Goal: Task Accomplishment & Management: Manage account settings

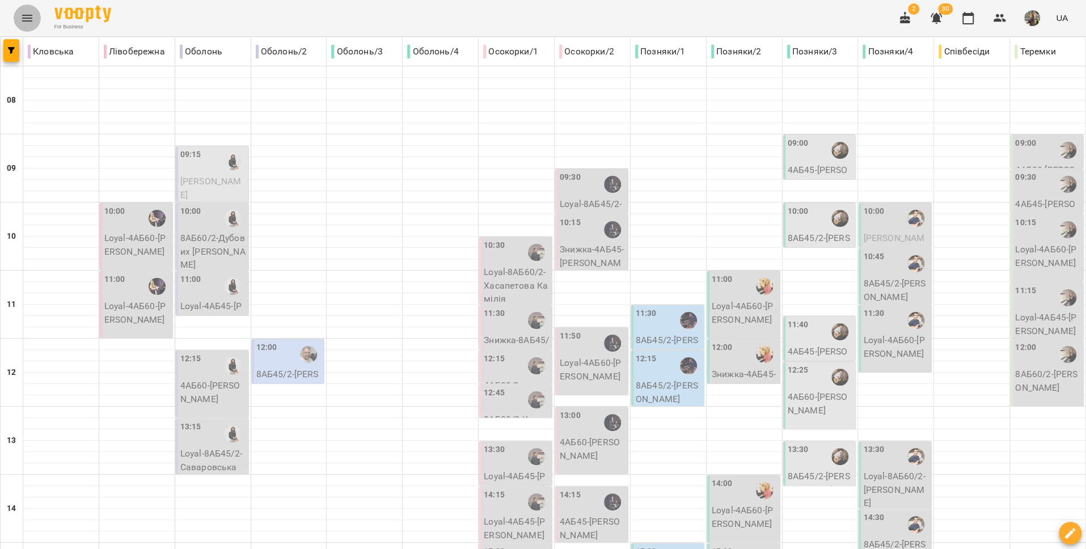
click at [19, 22] on button "Menu" at bounding box center [27, 18] width 27 height 27
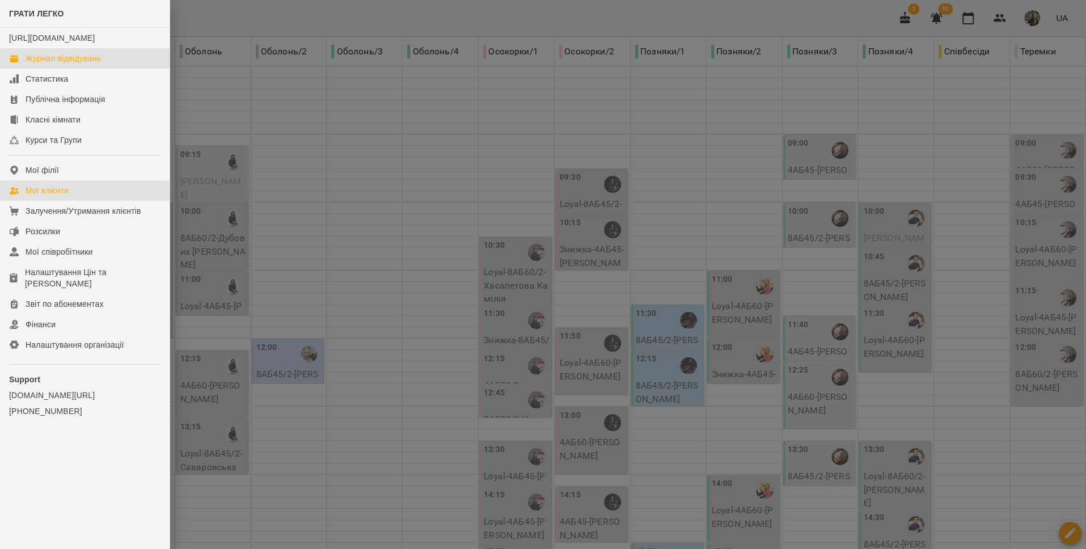
click at [37, 194] on link "Мої клієнти" at bounding box center [84, 190] width 169 height 20
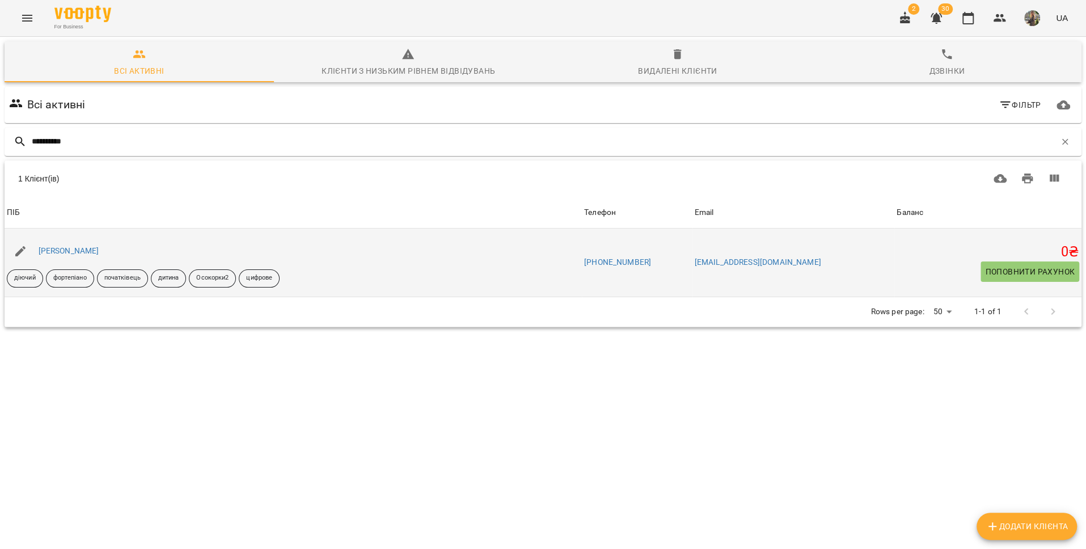
type input "**********"
click at [54, 258] on div "Софія Коновалова" at bounding box center [68, 251] width 65 height 16
click at [54, 253] on link "Софія Коновалова" at bounding box center [69, 250] width 61 height 9
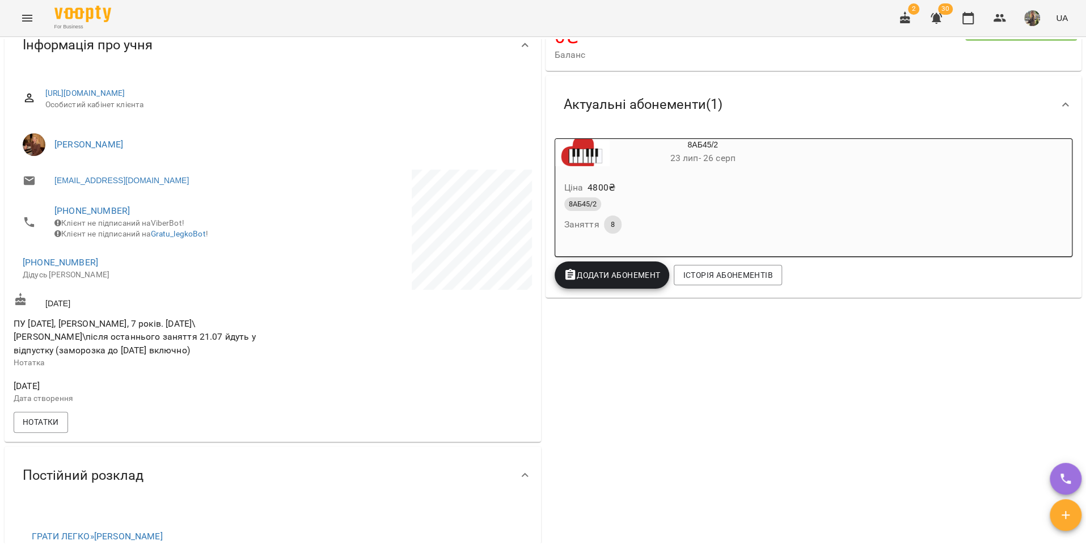
scroll to position [117, 0]
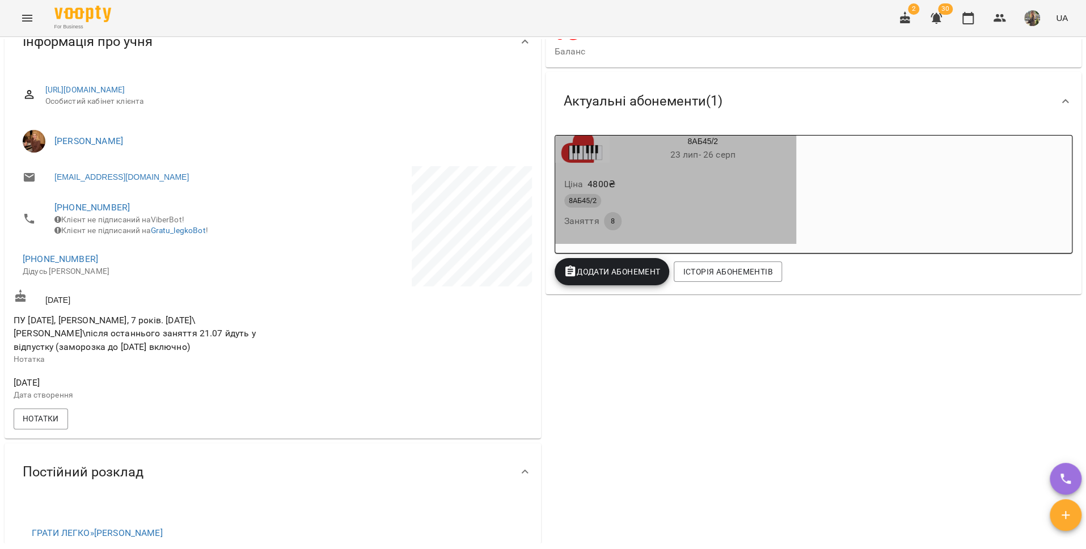
click at [656, 207] on div "8АБ45/2" at bounding box center [675, 201] width 223 height 14
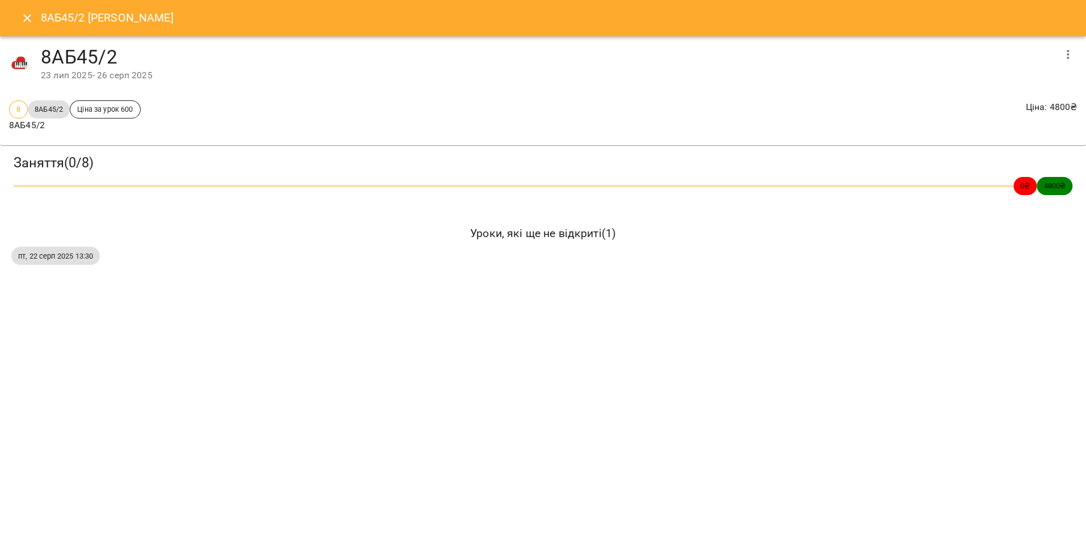
click at [1068, 60] on icon "button" at bounding box center [1068, 55] width 14 height 14
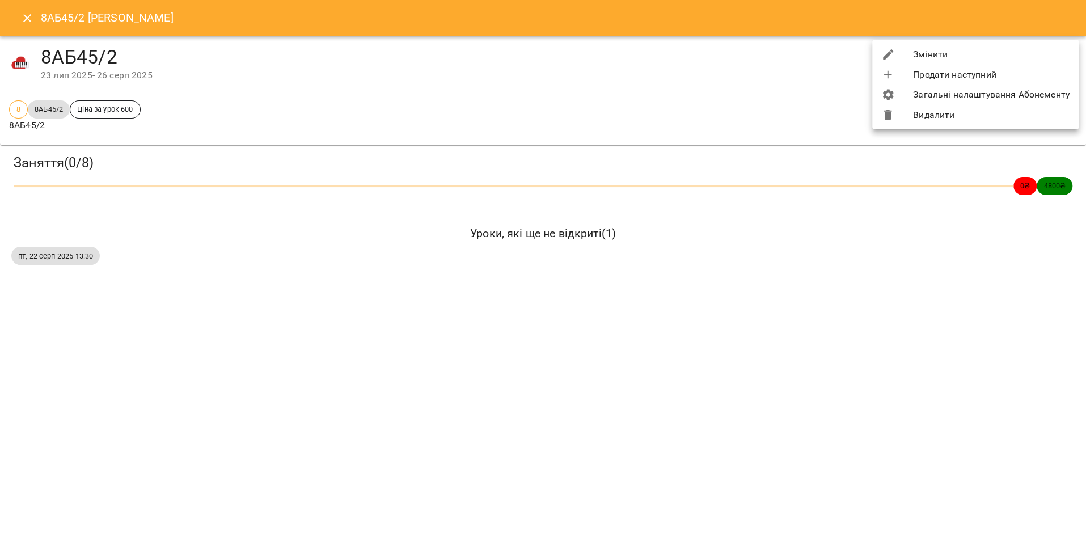
click at [960, 57] on li "Змінити" at bounding box center [975, 54] width 206 height 20
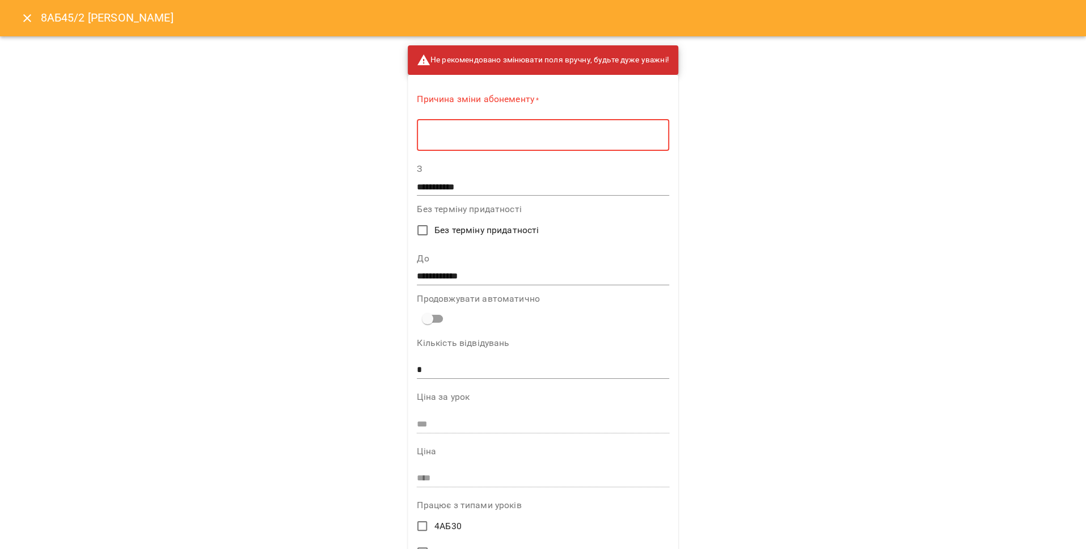
click at [599, 133] on textarea at bounding box center [543, 135] width 236 height 11
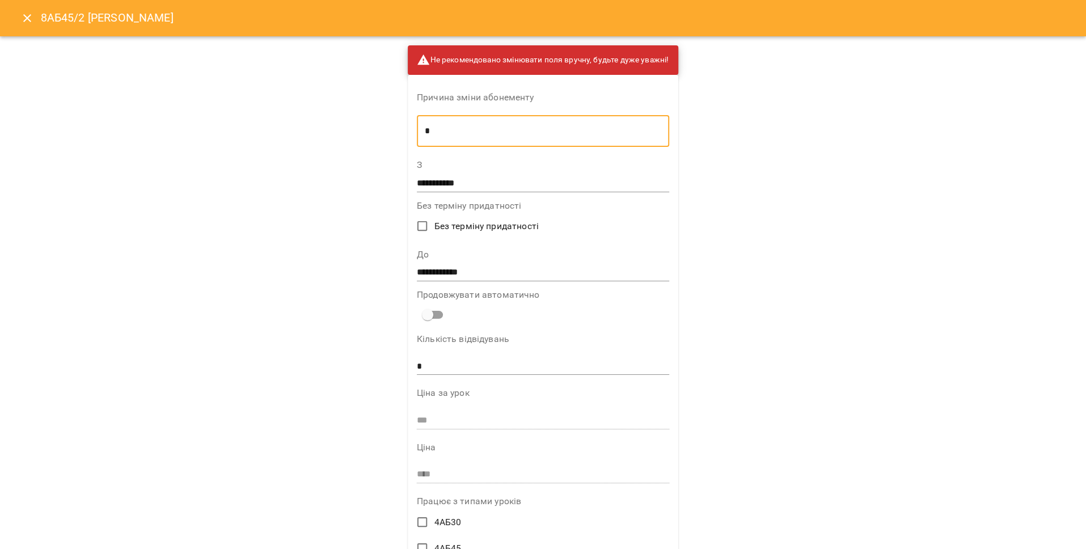
type textarea "*"
click at [459, 268] on input "**********" at bounding box center [543, 273] width 252 height 18
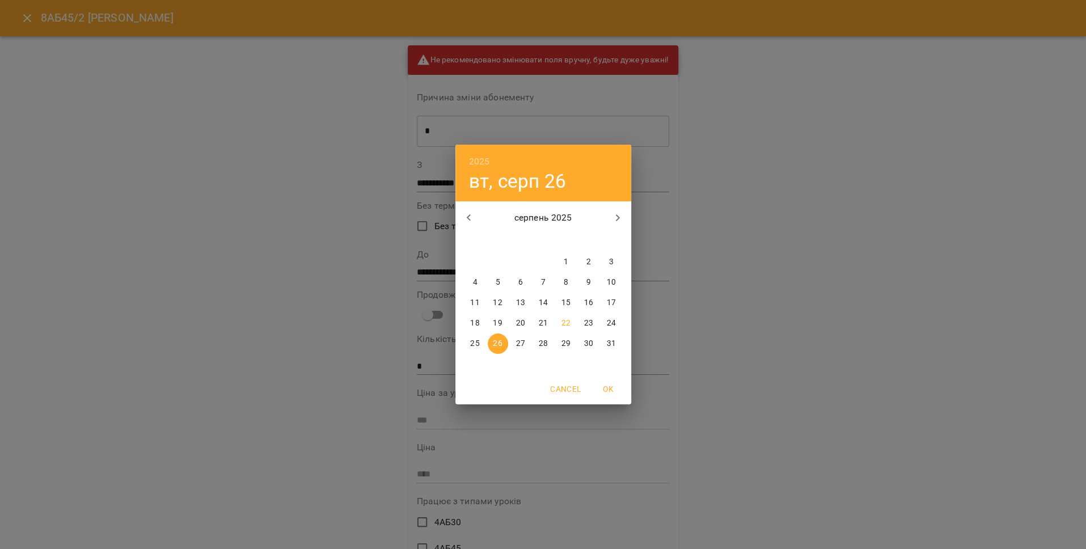
click at [608, 217] on button "button" at bounding box center [617, 217] width 27 height 27
click at [498, 300] on p "16" at bounding box center [497, 302] width 9 height 11
type input "**********"
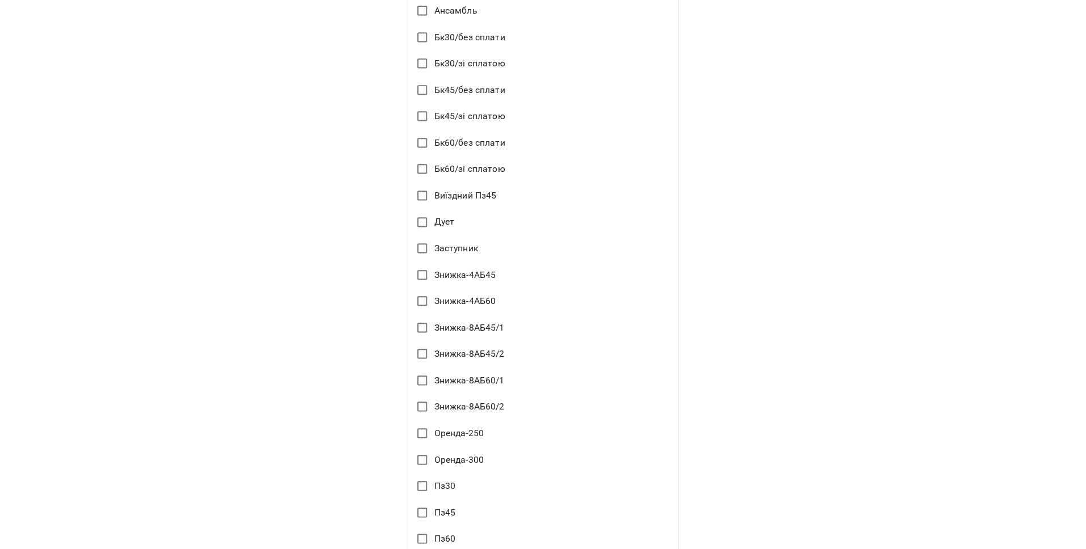
scroll to position [1201, 0]
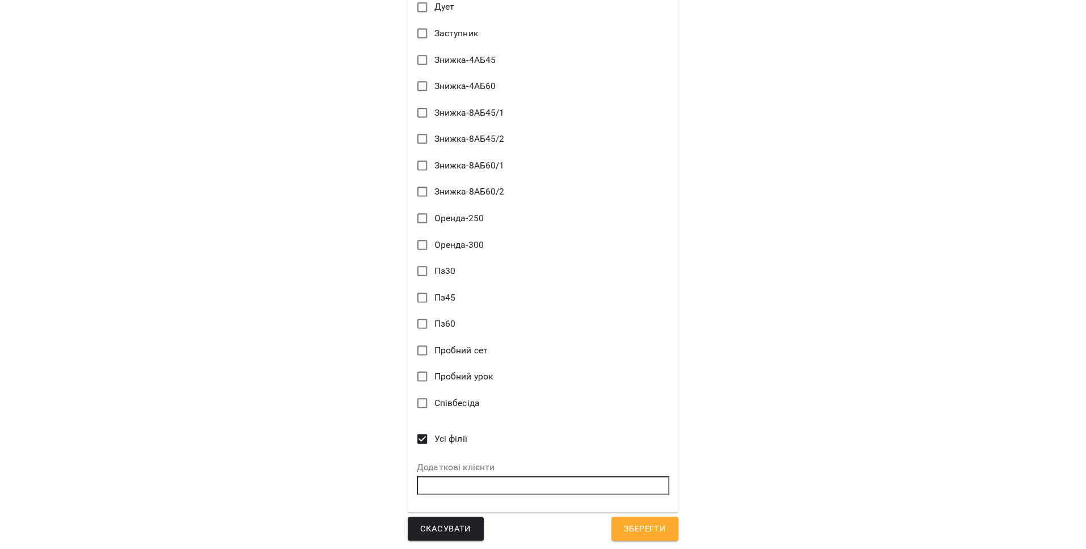
click at [637, 522] on span "Зберегти" at bounding box center [645, 528] width 42 height 15
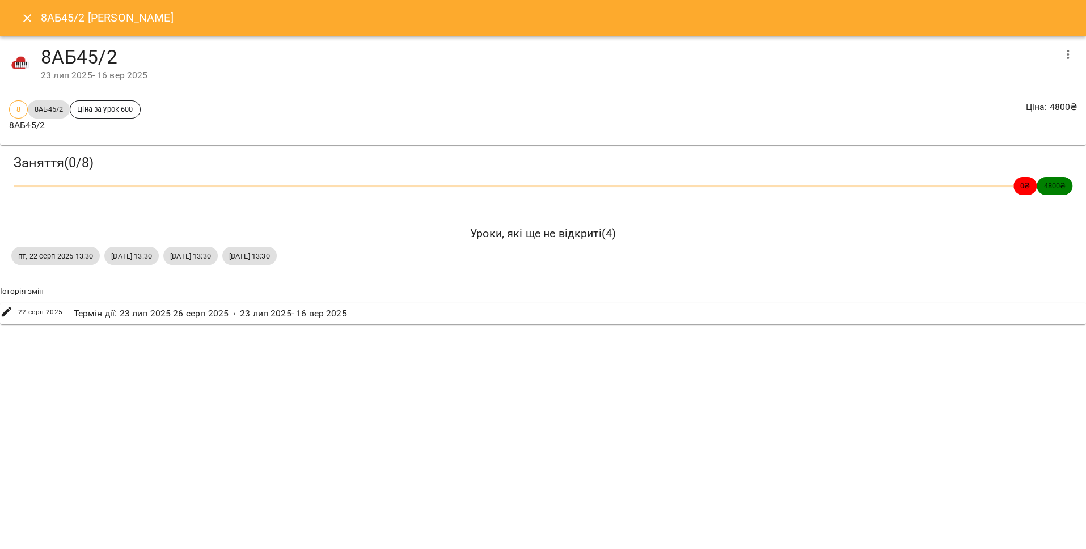
click at [26, 17] on icon "Close" at bounding box center [27, 18] width 8 height 8
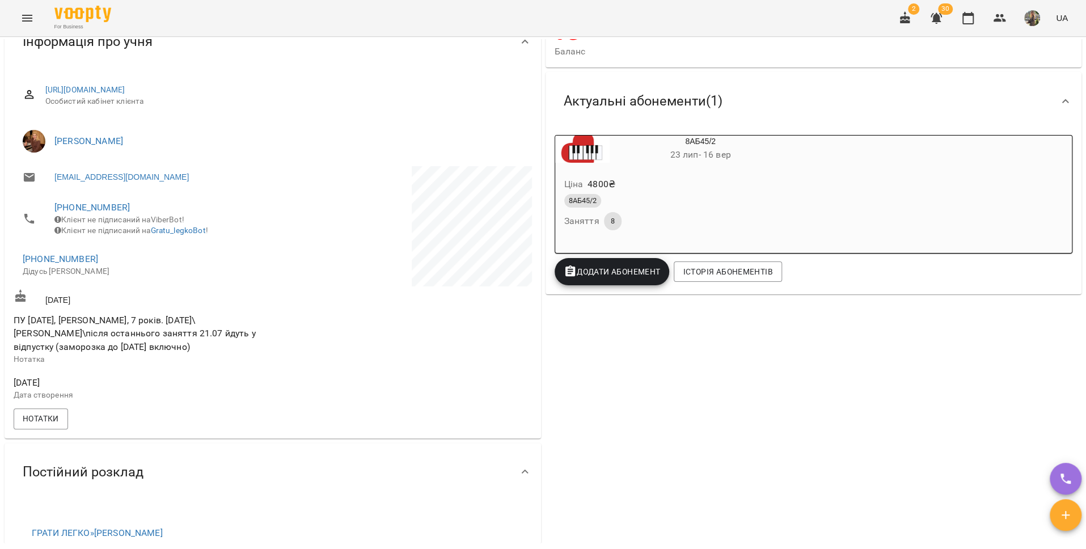
click at [26, 23] on icon "Menu" at bounding box center [27, 18] width 14 height 14
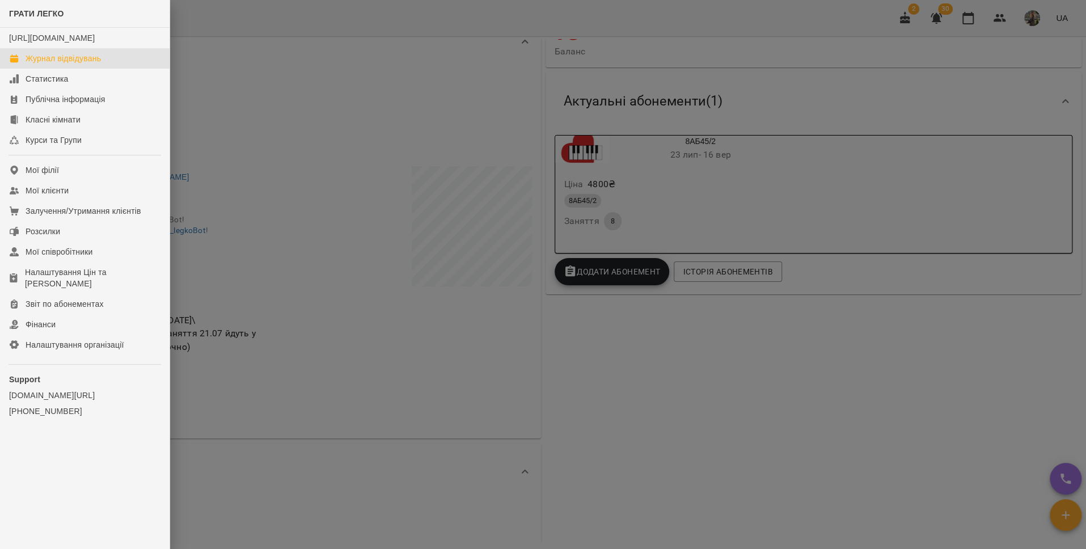
click at [32, 64] on div "Журнал відвідувань" at bounding box center [63, 58] width 75 height 11
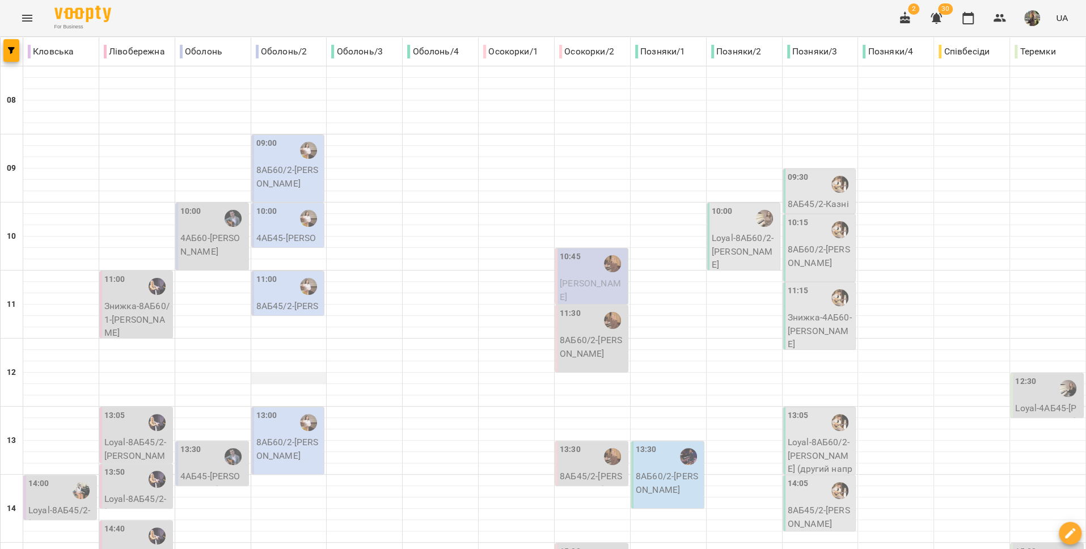
scroll to position [89, 0]
type input "**********"
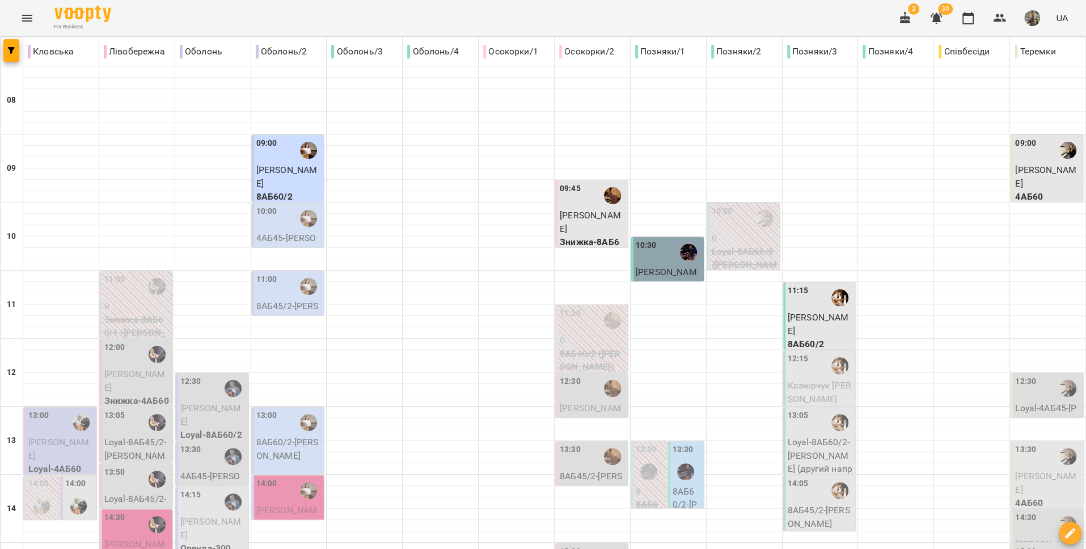
scroll to position [41, 0]
click at [579, 235] on p "Знижка-8АБ60/2" at bounding box center [593, 248] width 66 height 27
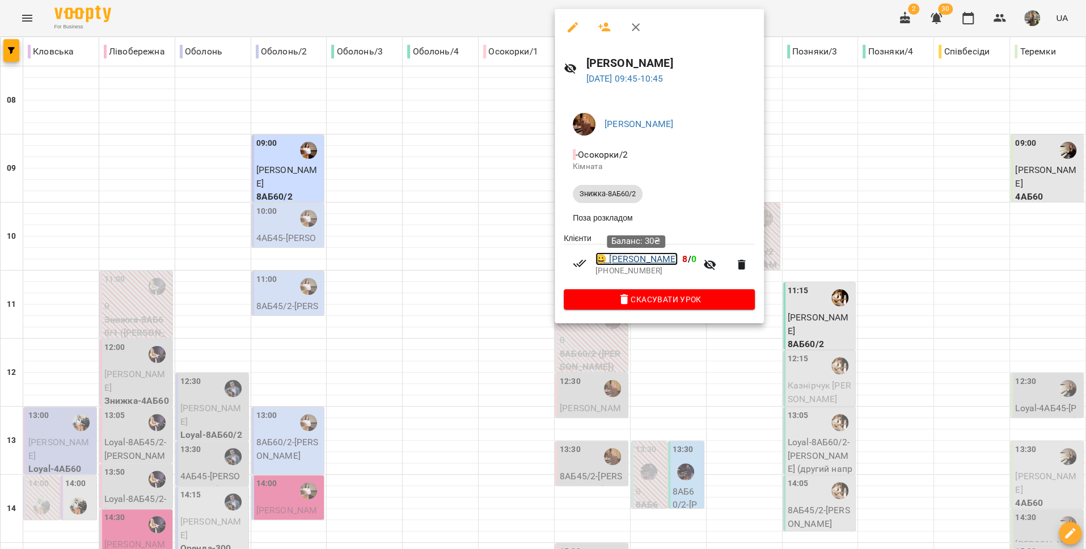
click at [615, 263] on link "😀 Тетяна Головіна" at bounding box center [636, 259] width 82 height 14
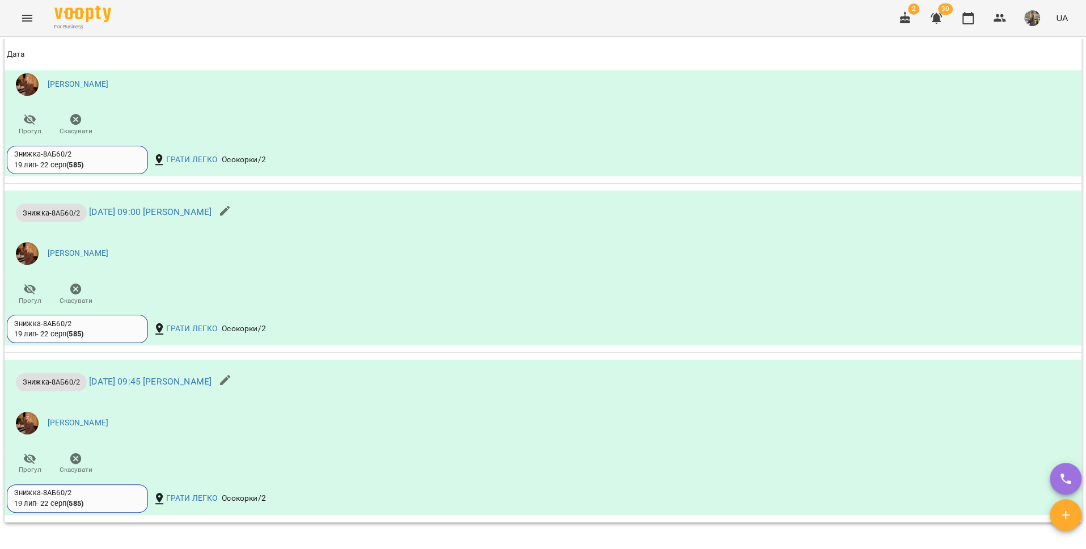
scroll to position [926, 0]
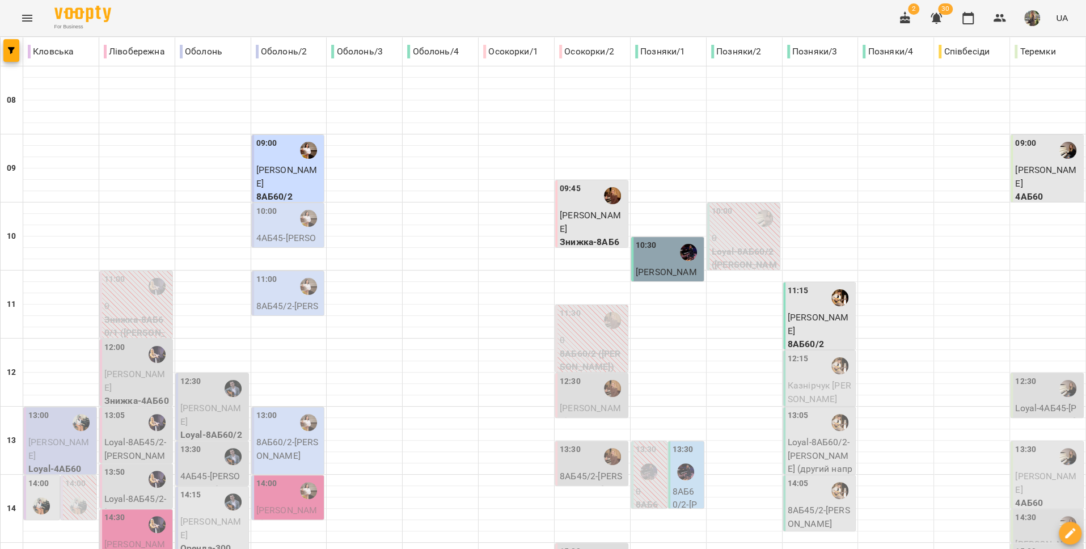
click at [588, 214] on span "Тетяна Головіна" at bounding box center [590, 222] width 61 height 24
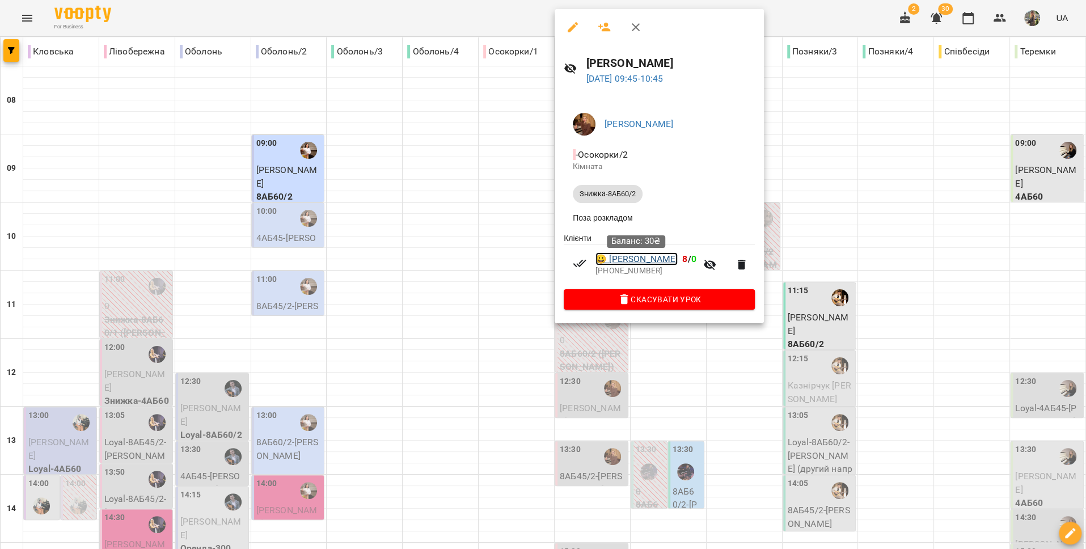
click at [637, 264] on link "😀 Тетяна Головіна" at bounding box center [636, 259] width 82 height 14
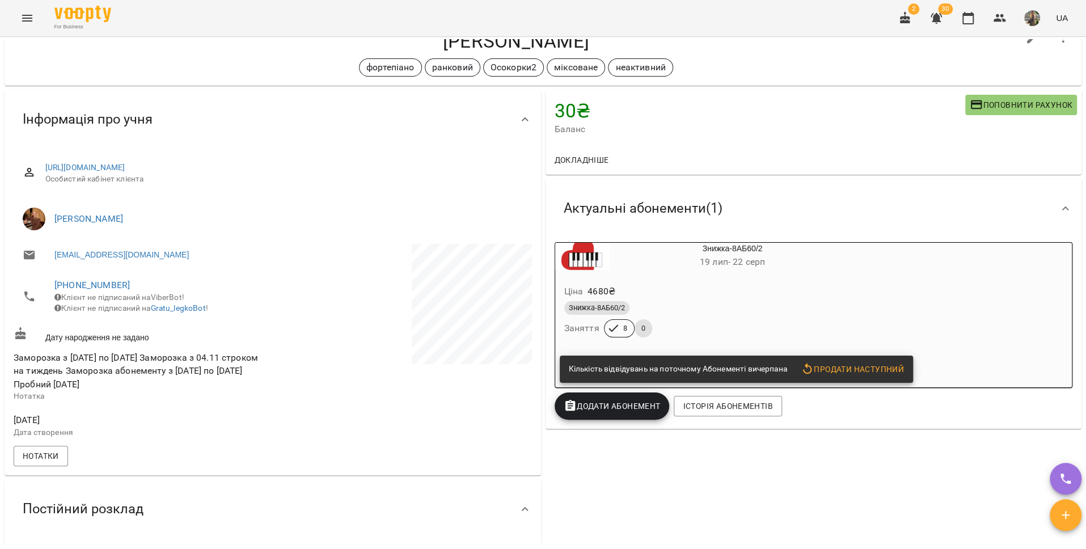
scroll to position [82, 0]
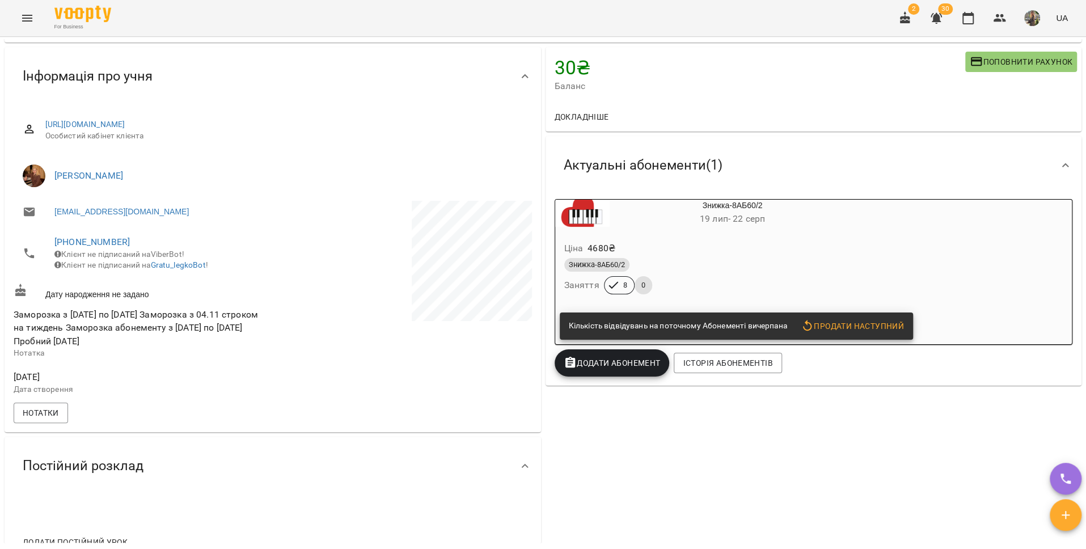
click at [27, 16] on icon "Menu" at bounding box center [27, 18] width 14 height 14
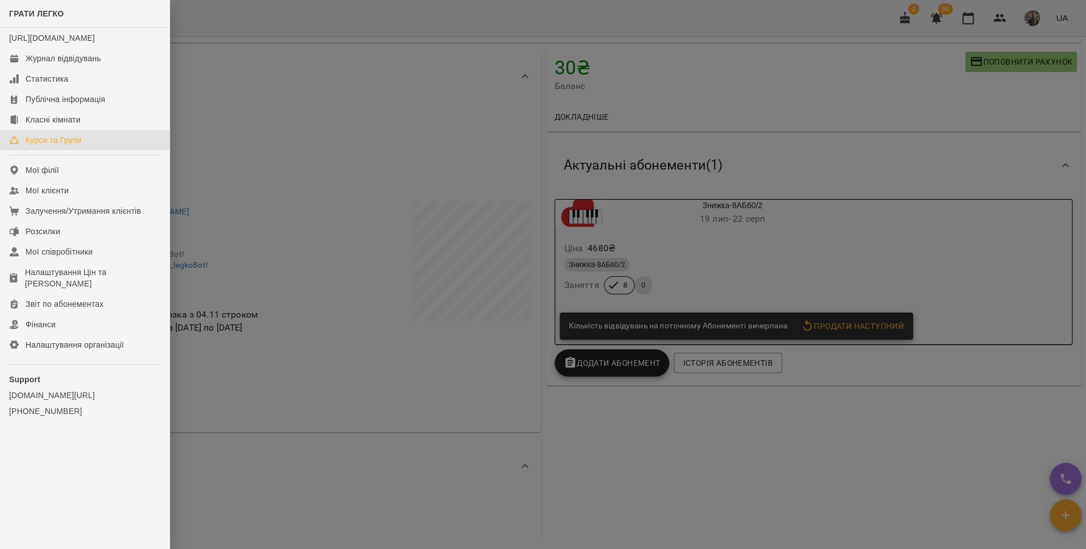
click at [62, 146] on div "Курси та Групи" at bounding box center [54, 139] width 56 height 11
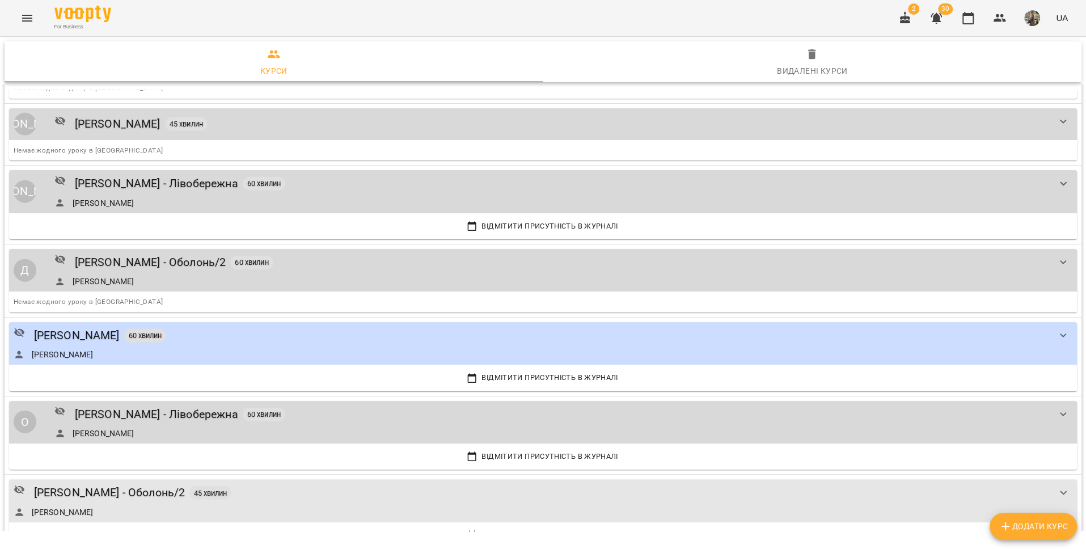
scroll to position [1732, 0]
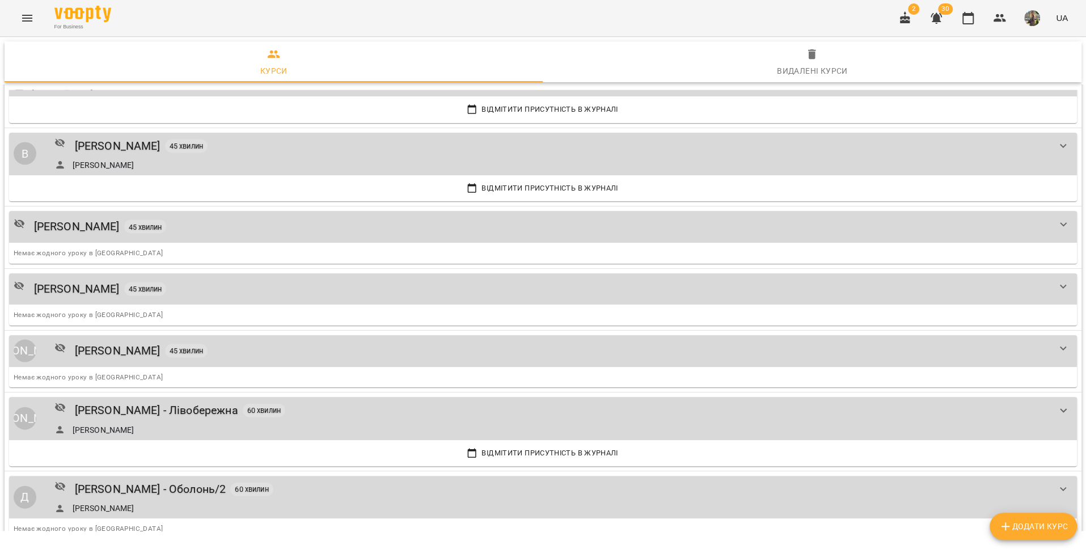
click at [12, 20] on div "For Business 2 30 UA" at bounding box center [543, 18] width 1086 height 36
click at [29, 20] on icon "Menu" at bounding box center [27, 18] width 10 height 7
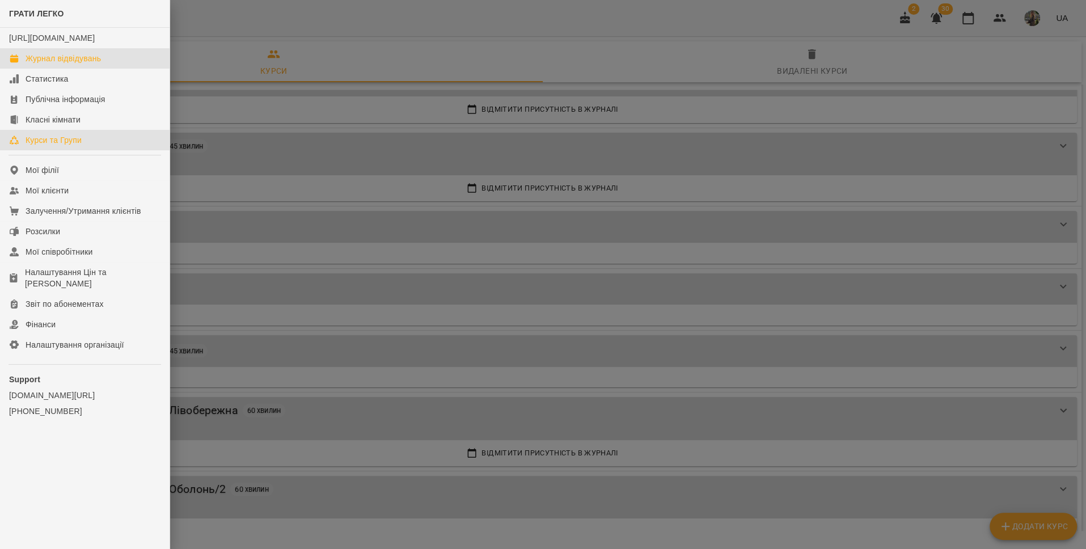
click at [31, 64] on div "Журнал відвідувань" at bounding box center [63, 58] width 75 height 11
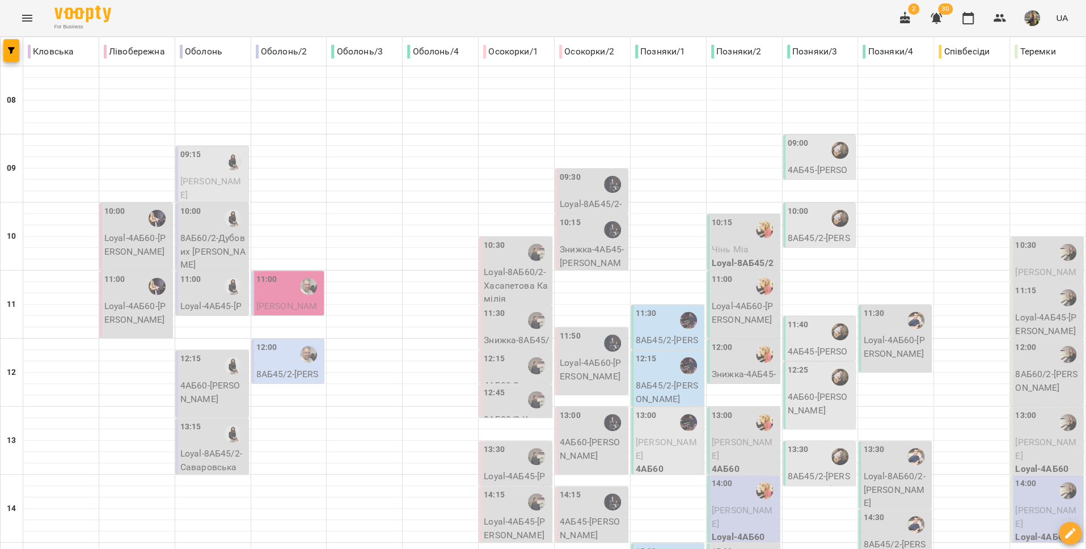
type input "**********"
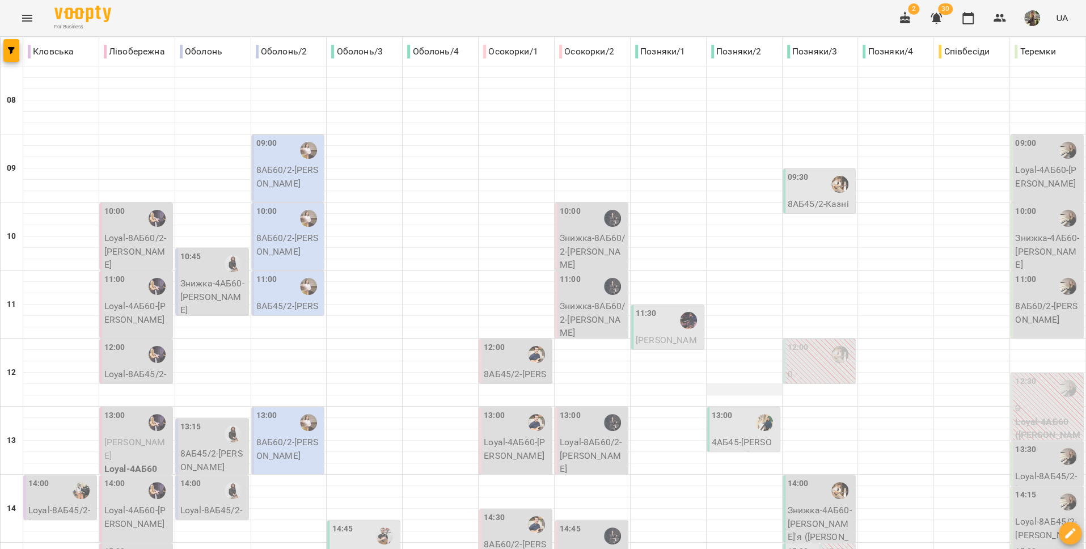
scroll to position [389, 0]
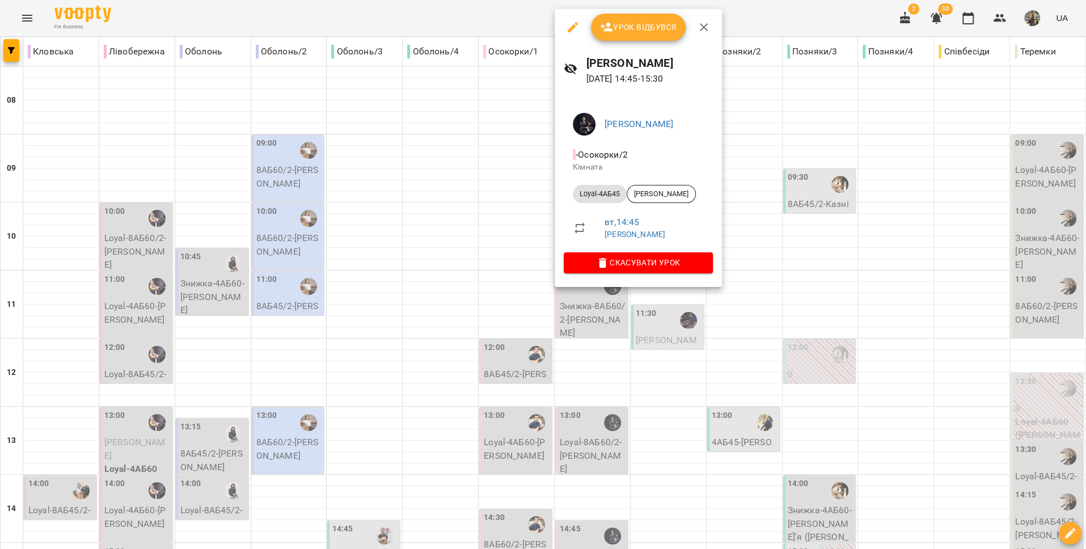
click at [665, 335] on div at bounding box center [543, 274] width 1086 height 549
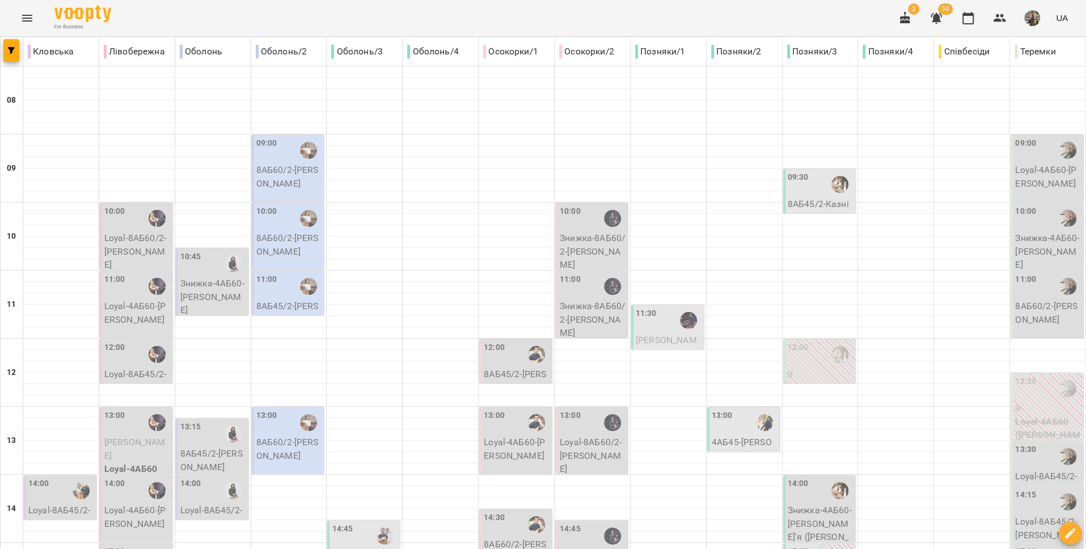
click at [28, 16] on icon "Menu" at bounding box center [27, 18] width 14 height 14
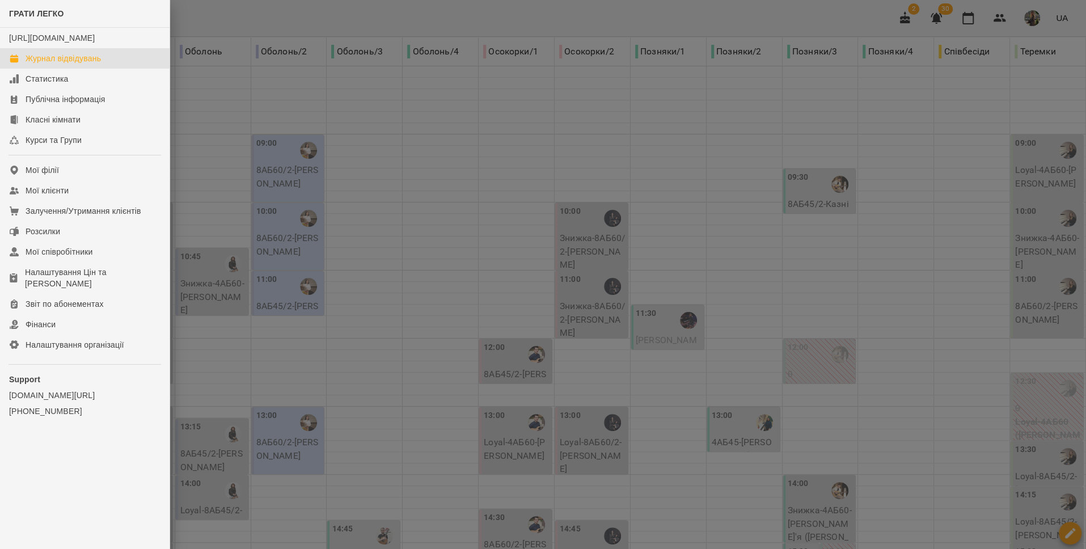
click at [204, 105] on div at bounding box center [543, 274] width 1086 height 549
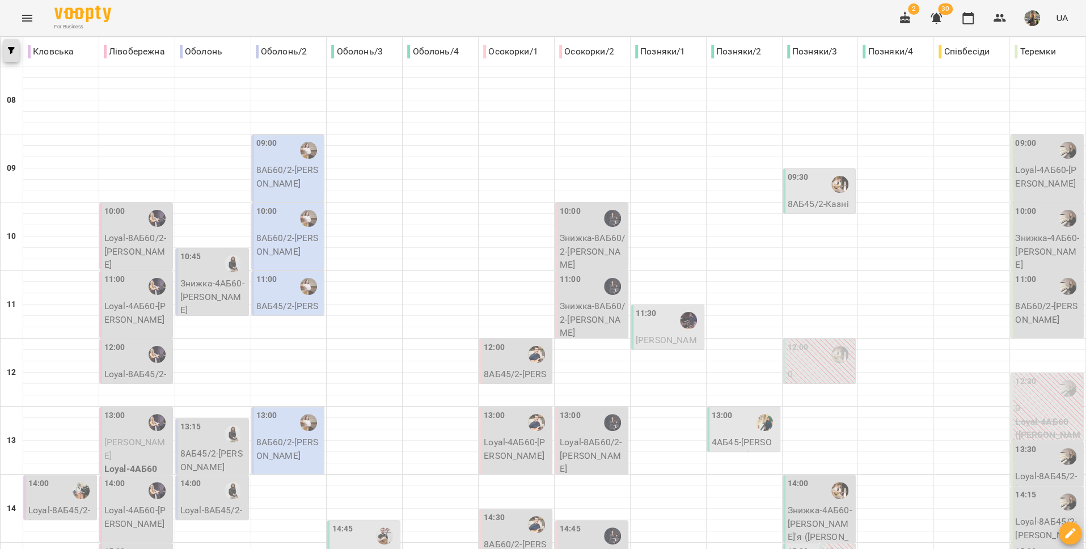
click at [15, 52] on span "button" at bounding box center [11, 50] width 16 height 7
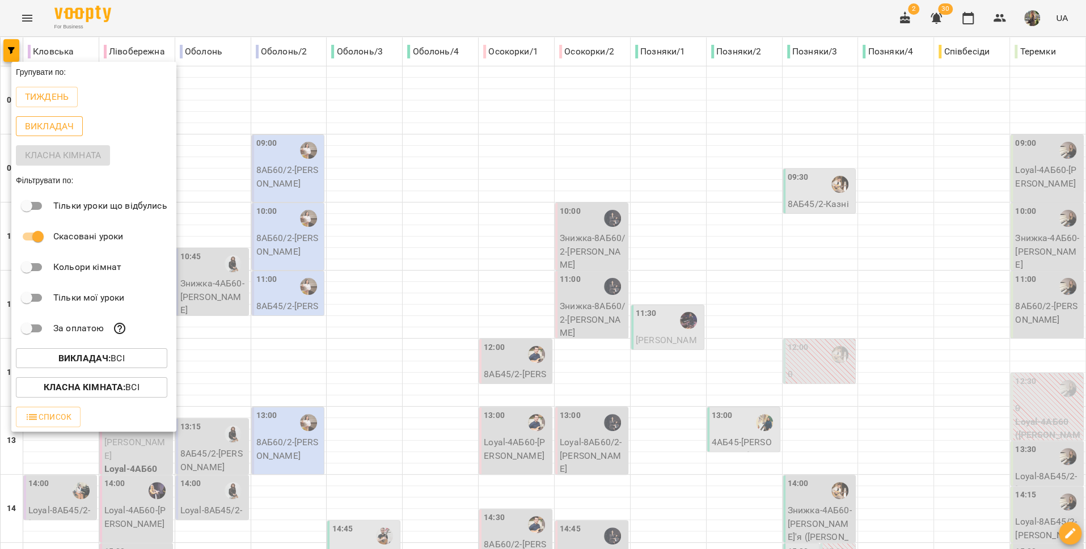
click at [43, 124] on p "Викладач" at bounding box center [49, 127] width 49 height 14
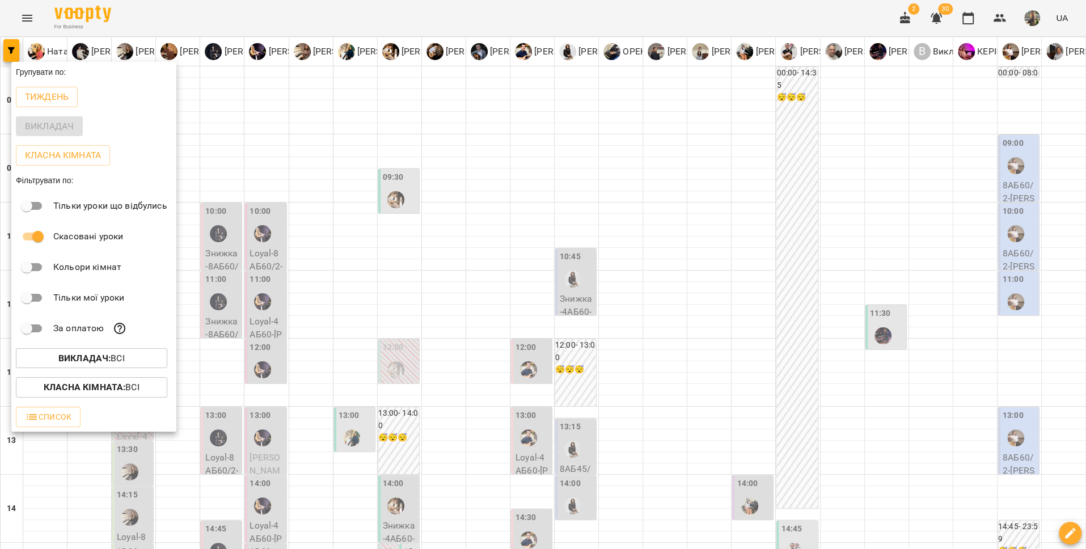
click at [557, 211] on div at bounding box center [543, 274] width 1086 height 549
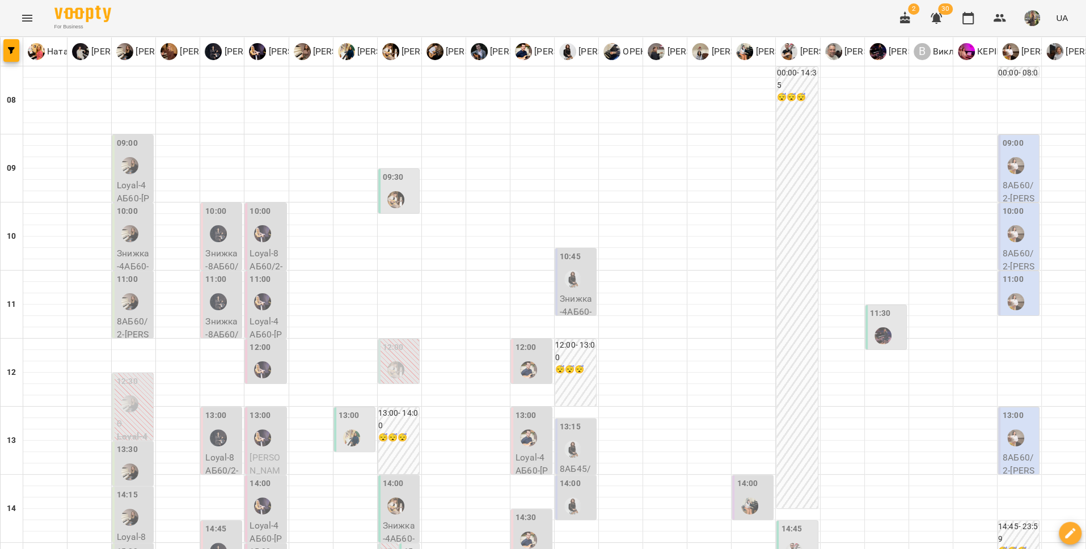
scroll to position [323, 0]
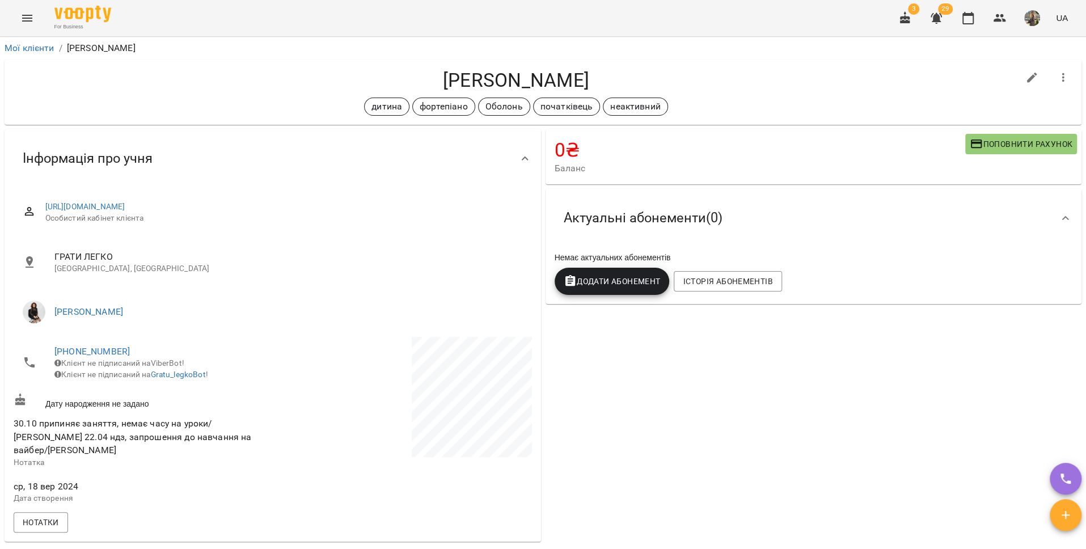
click at [27, 22] on icon "Menu" at bounding box center [27, 18] width 14 height 14
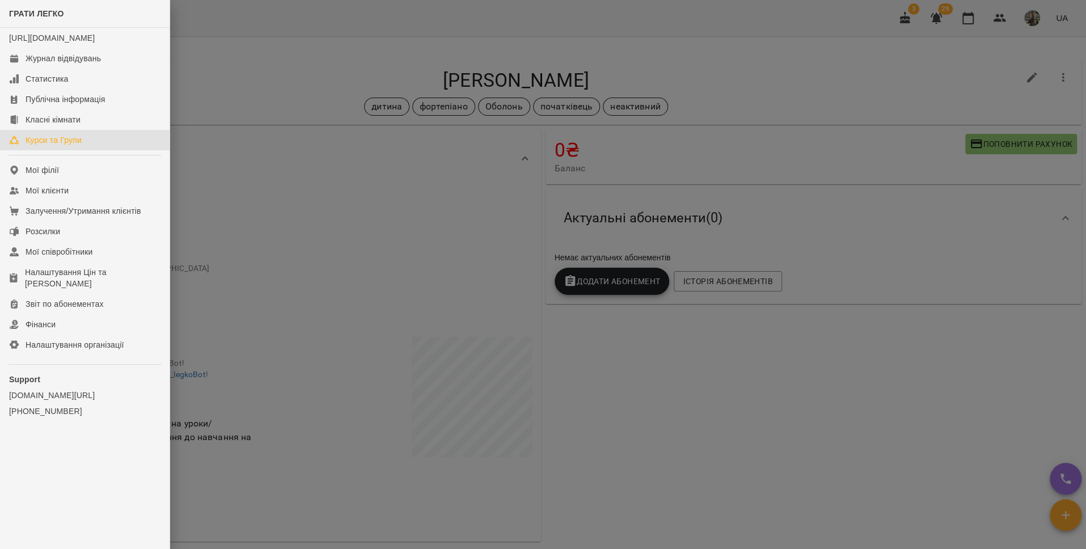
click at [61, 146] on div "Курси та Групи" at bounding box center [54, 139] width 56 height 11
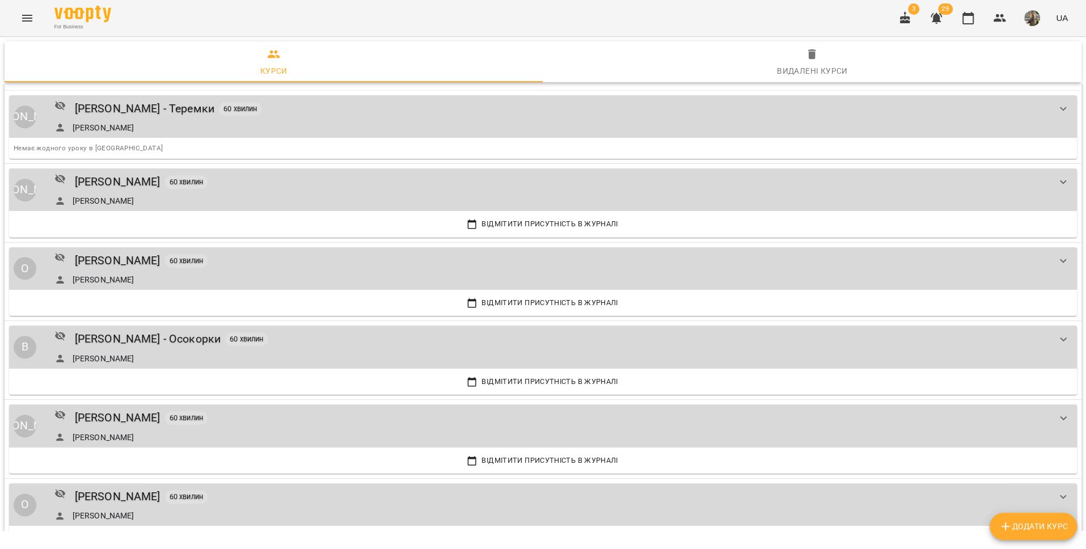
scroll to position [865, 0]
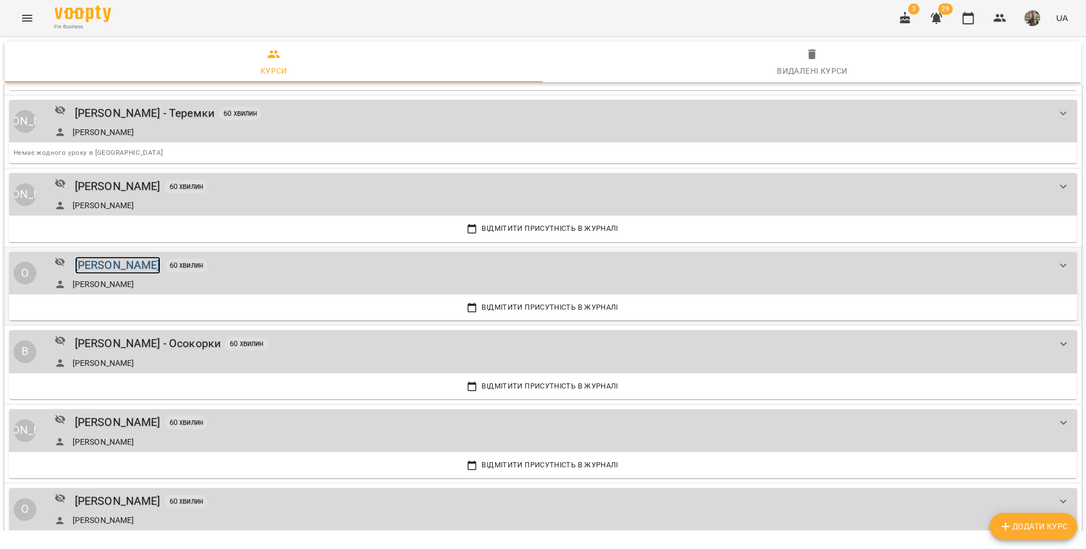
click at [120, 263] on div "[PERSON_NAME]" at bounding box center [118, 265] width 86 height 18
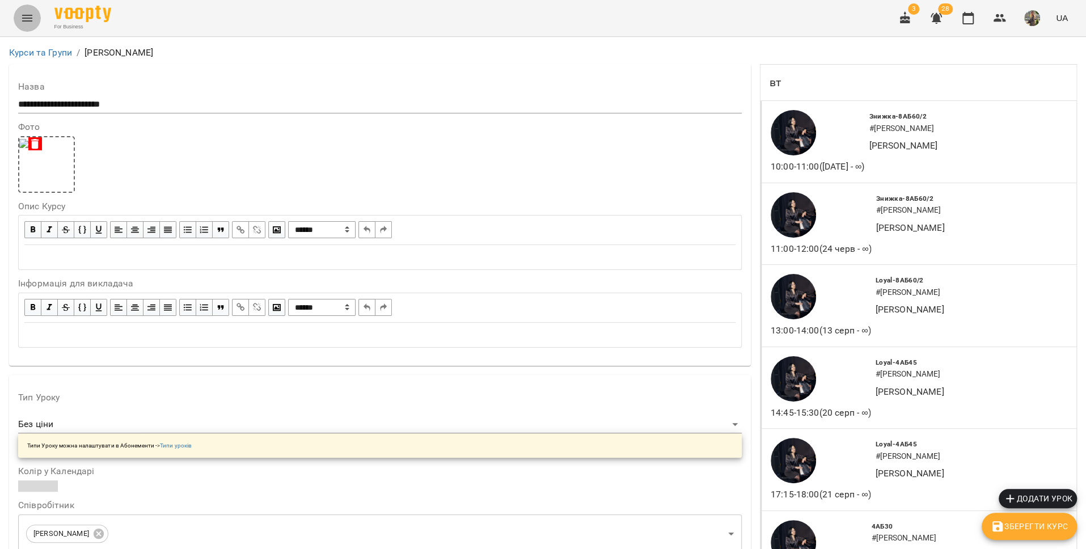
click at [26, 19] on icon "Menu" at bounding box center [27, 18] width 14 height 14
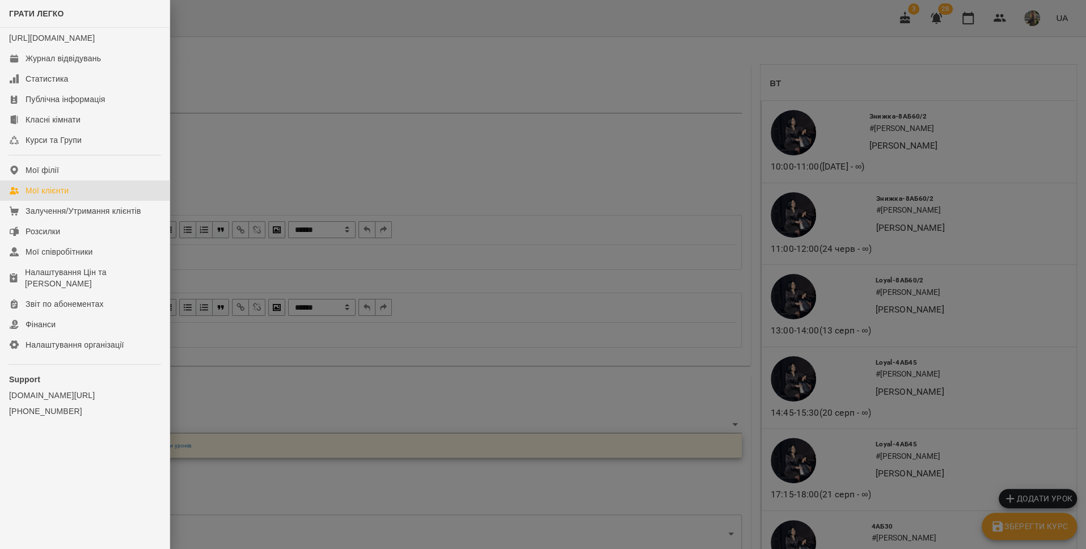
click at [52, 196] on div "Мої клієнти" at bounding box center [47, 190] width 43 height 11
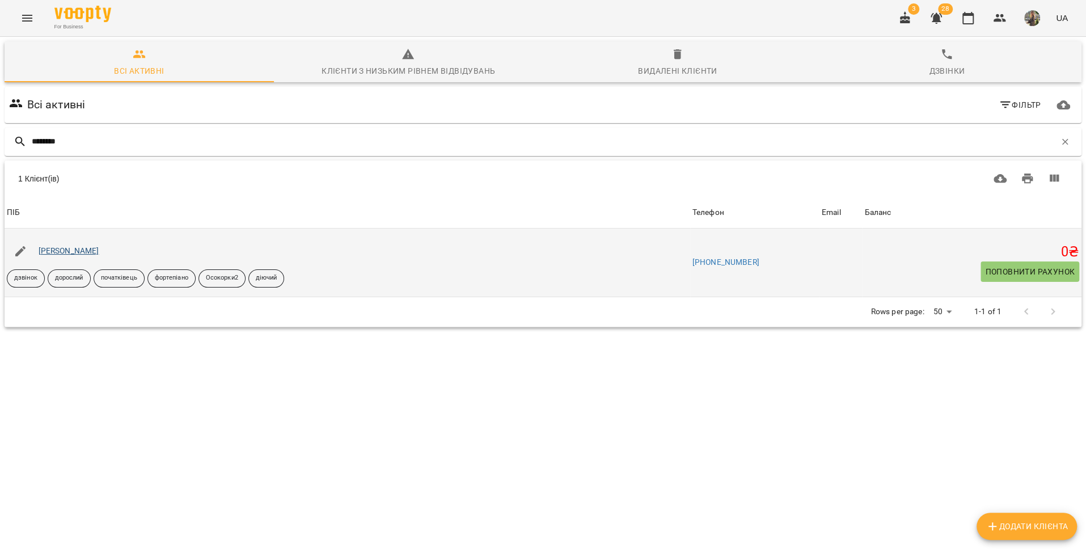
type input "********"
click at [48, 246] on link "[PERSON_NAME]" at bounding box center [69, 250] width 61 height 9
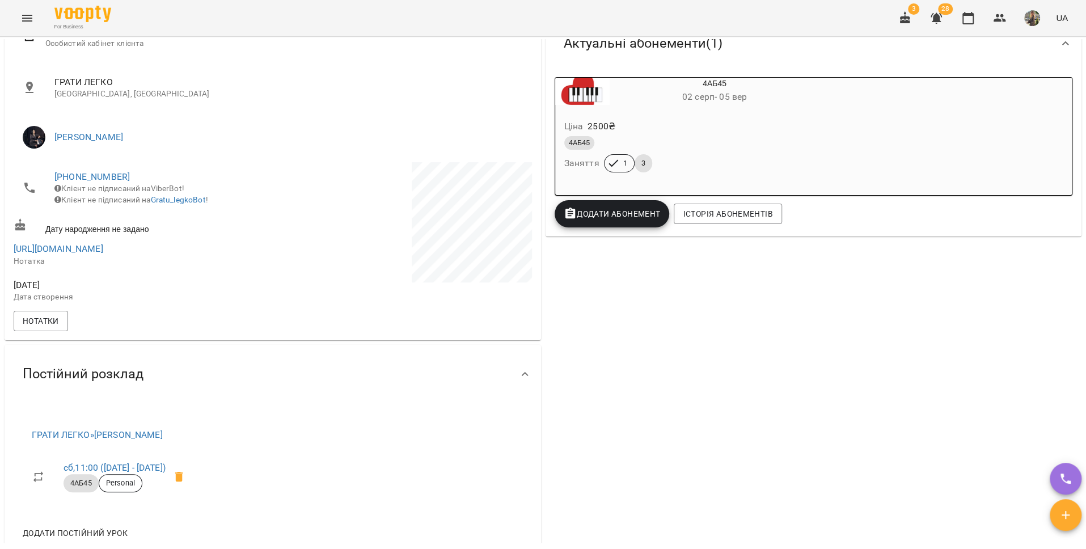
scroll to position [172, 0]
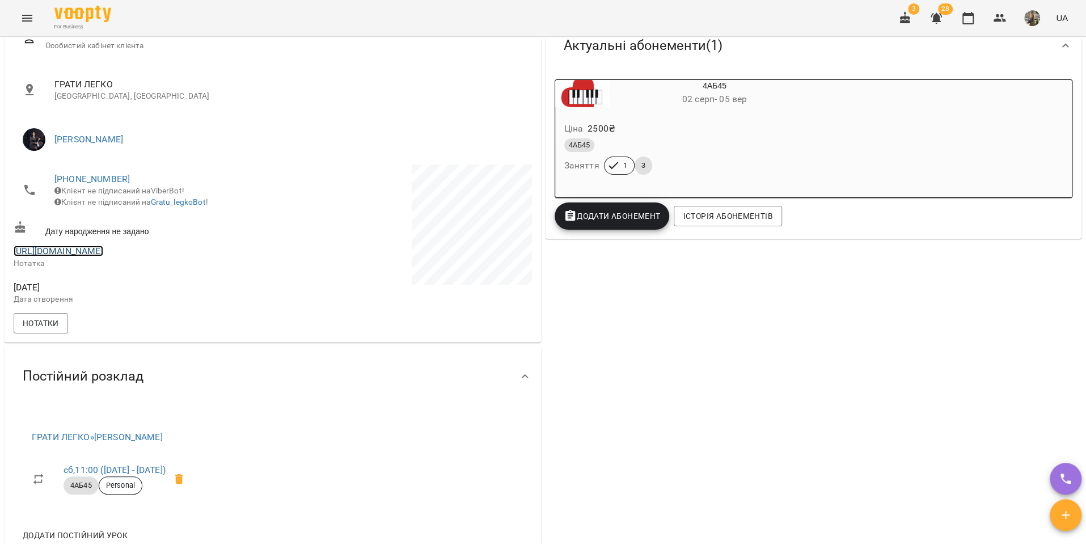
copy link "https://t.me/anastasiia_yevseienko"
click at [183, 484] on icon at bounding box center [179, 479] width 8 height 10
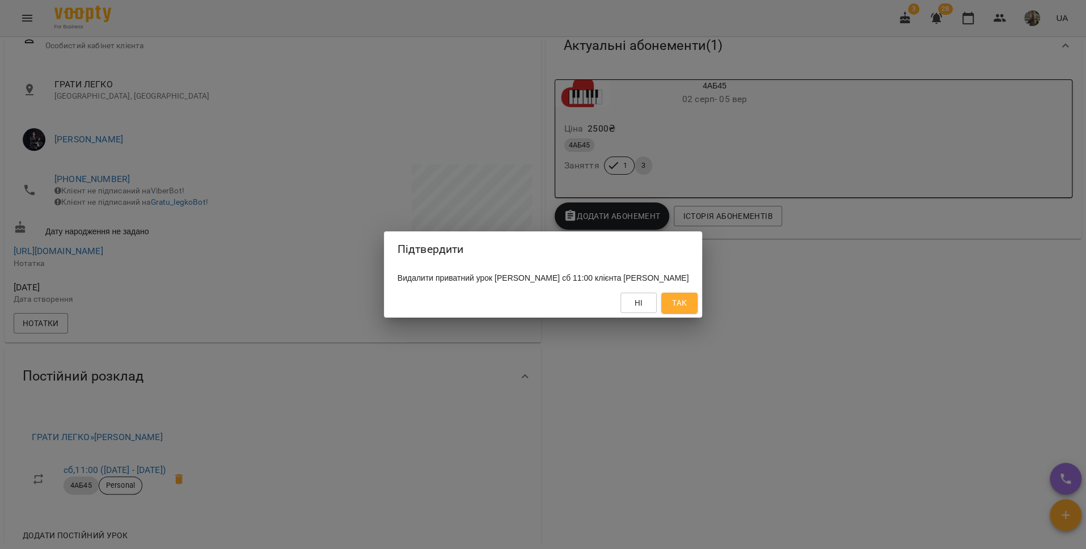
click at [596, 418] on div "Підтвердити Видалити приватний урок Олена Сафронова-Смирнова сб 11:00 клієнта Є…" at bounding box center [543, 274] width 1086 height 549
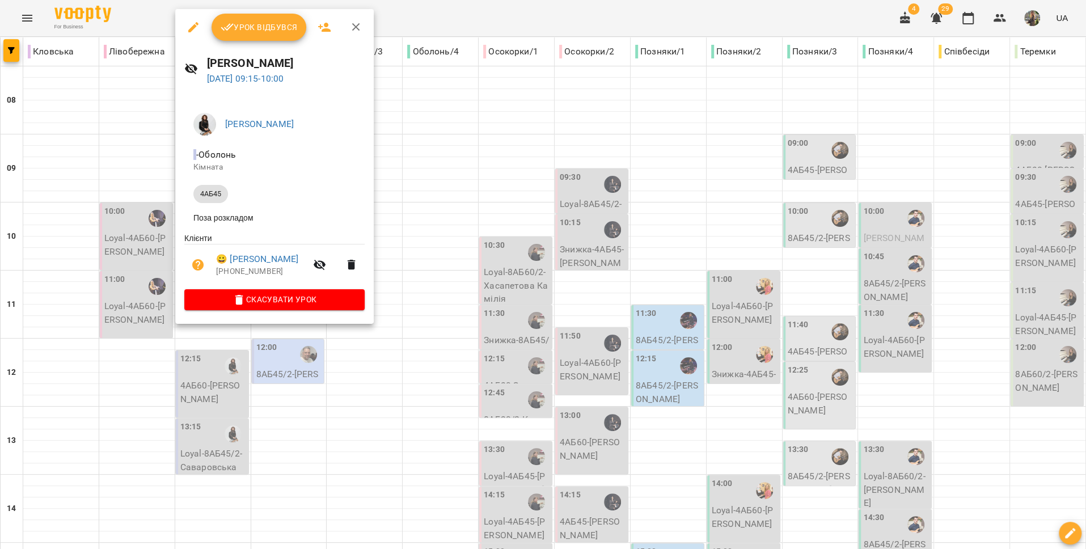
drag, startPoint x: 0, startPoint y: 0, endPoint x: 481, endPoint y: 147, distance: 502.8
click at [481, 147] on div at bounding box center [543, 274] width 1086 height 549
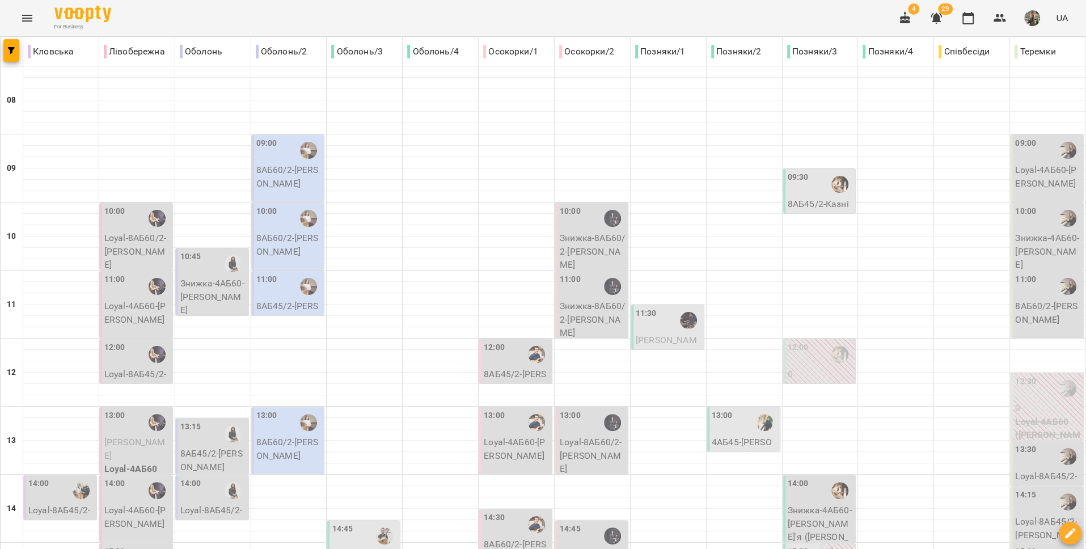
scroll to position [477, 0]
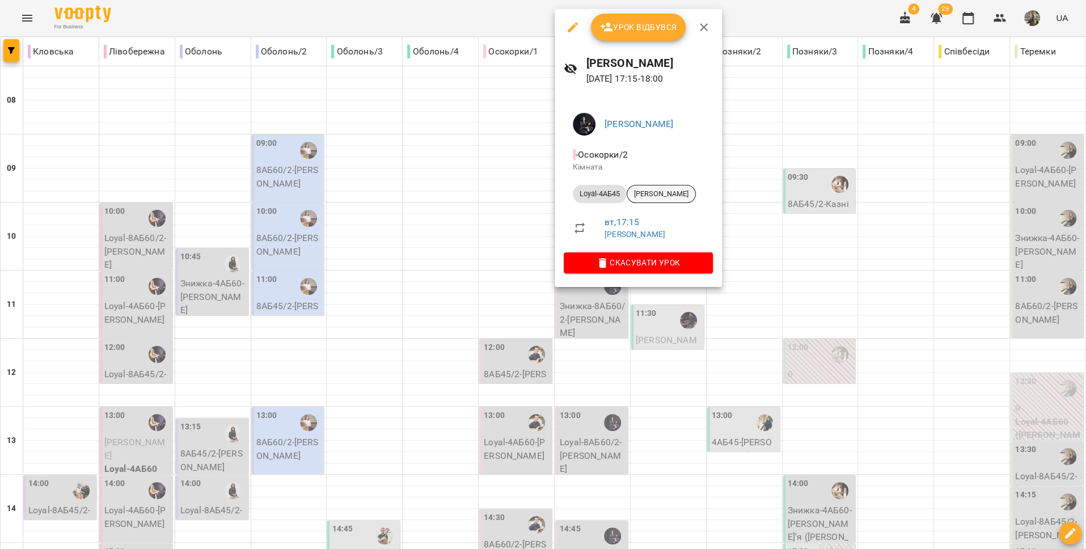
click at [658, 196] on span "[PERSON_NAME]" at bounding box center [661, 194] width 68 height 10
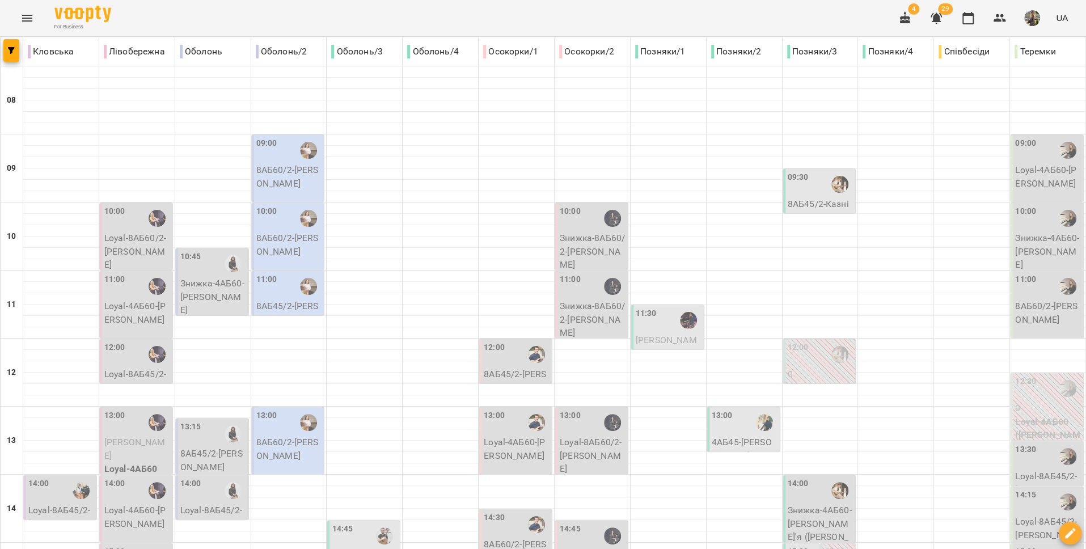
click at [16, 11] on button "Menu" at bounding box center [27, 18] width 27 height 27
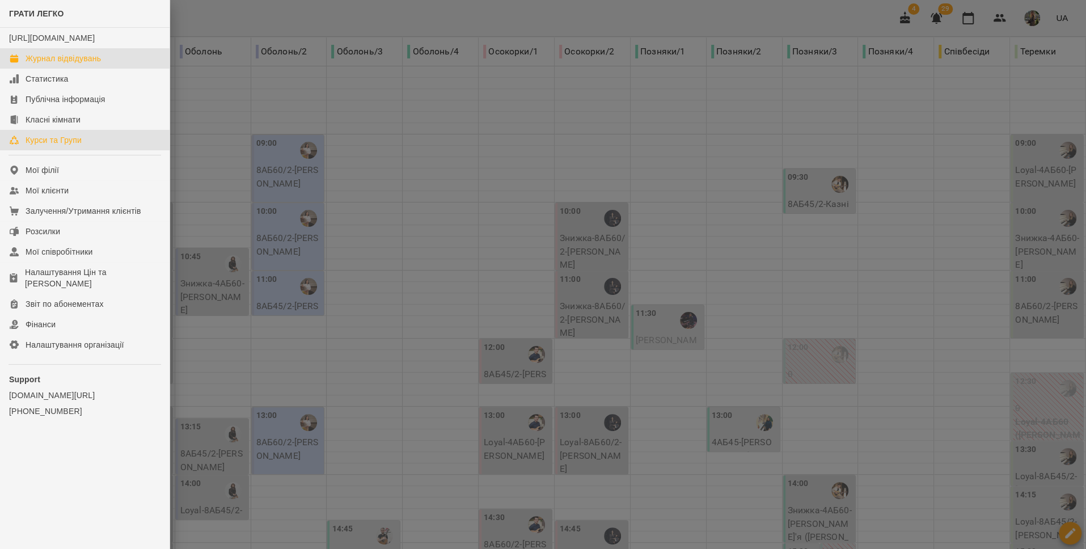
click at [55, 146] on div "Курси та Групи" at bounding box center [54, 139] width 56 height 11
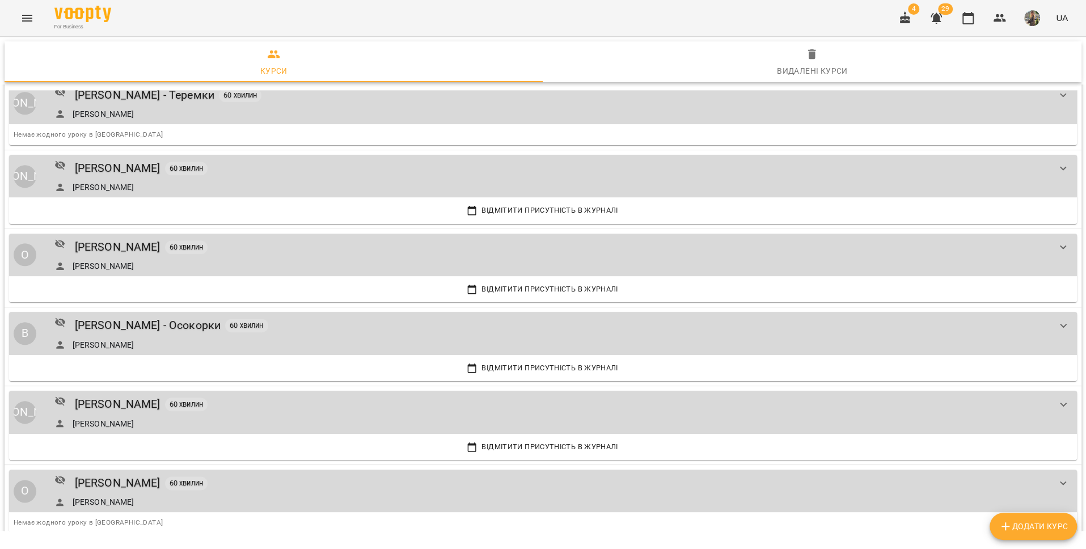
scroll to position [892, 0]
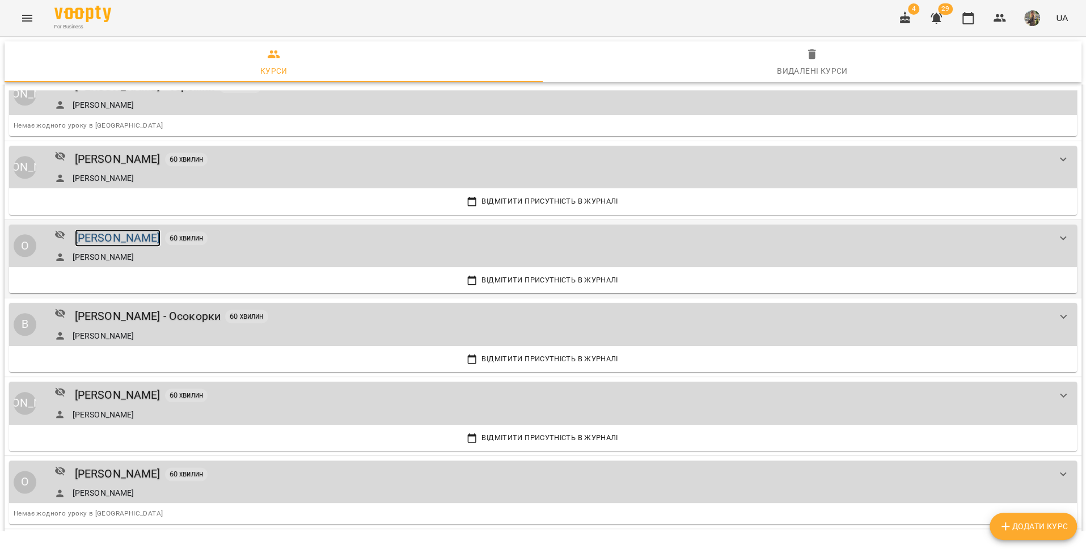
click at [160, 238] on div "[PERSON_NAME]" at bounding box center [118, 238] width 86 height 18
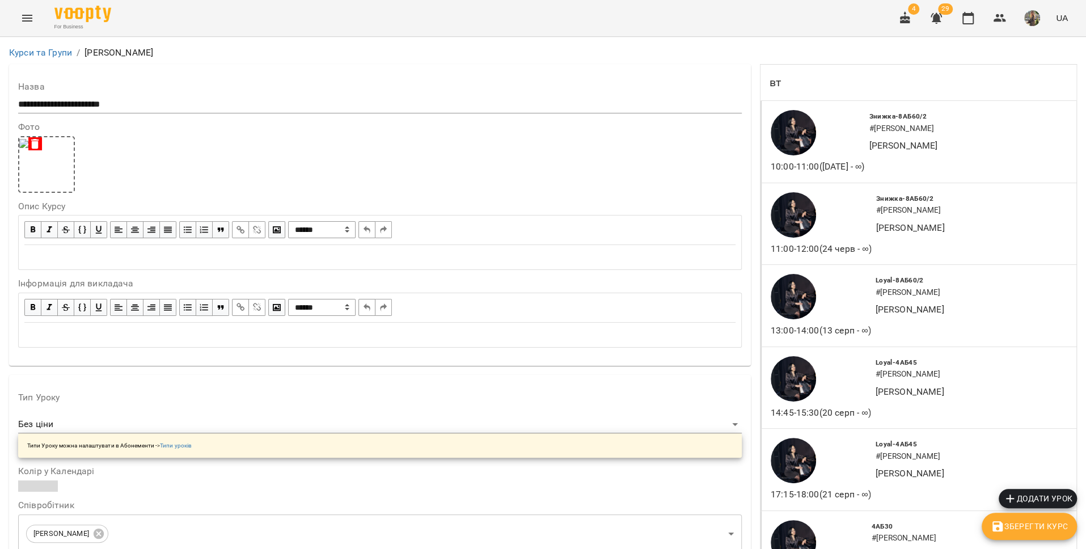
scroll to position [1765, 0]
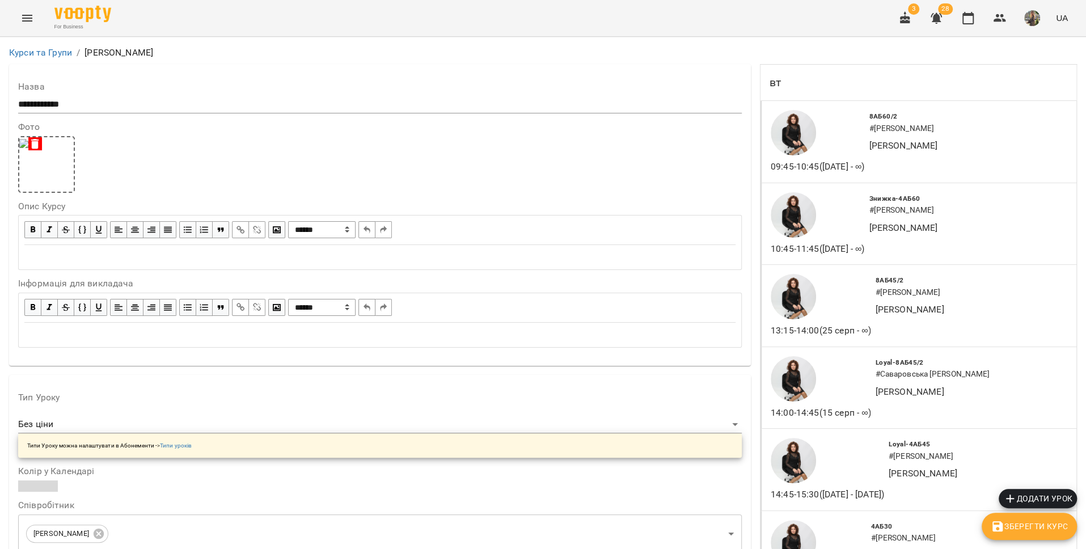
scroll to position [1475, 0]
click at [28, 14] on icon "Menu" at bounding box center [27, 18] width 14 height 14
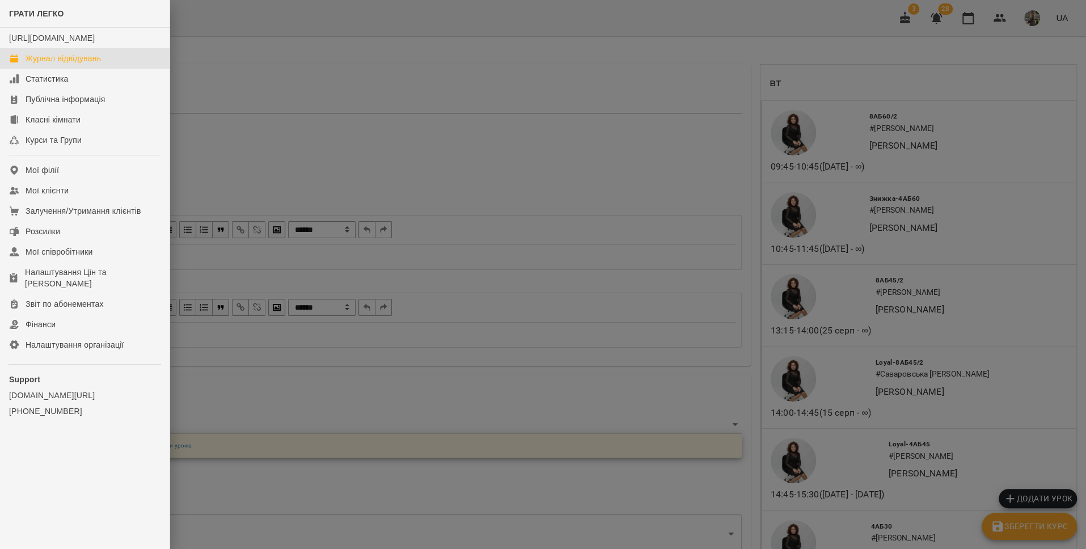
click at [39, 64] on div "Журнал відвідувань" at bounding box center [63, 58] width 75 height 11
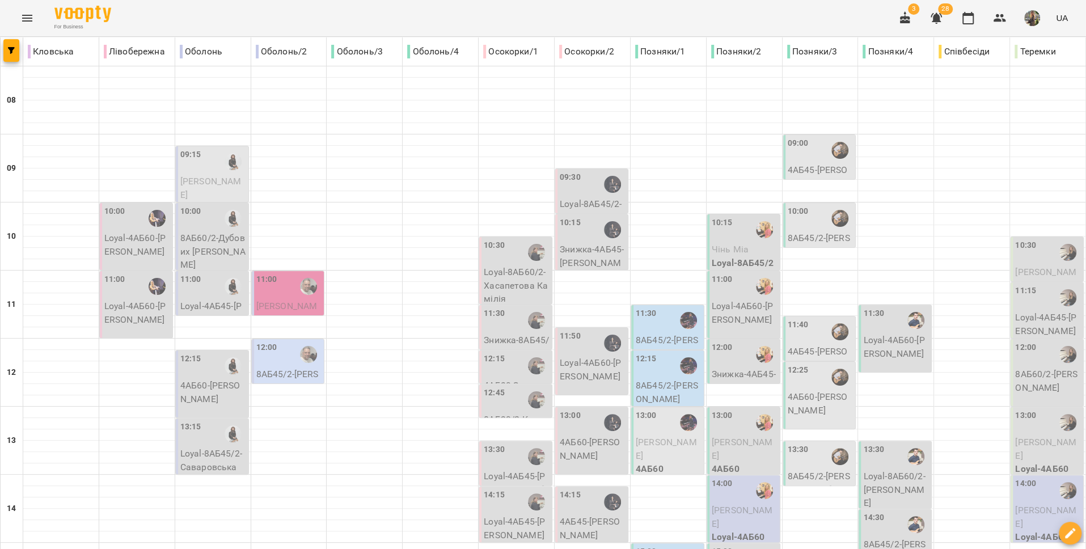
scroll to position [16, 0]
click at [595, 243] on p "Знижка-4АБ45 - Княжева Світлана" at bounding box center [593, 263] width 66 height 40
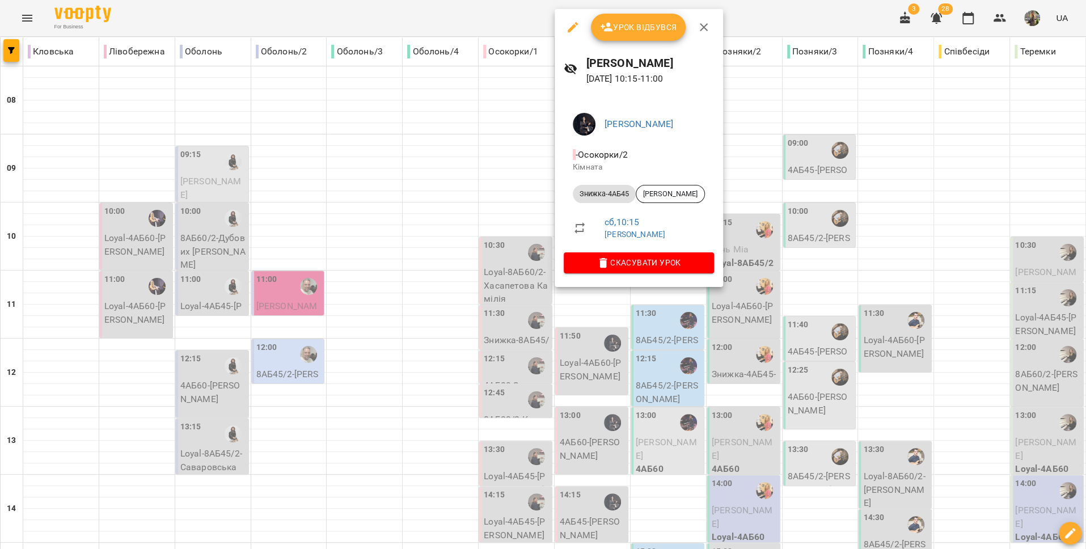
click at [433, 230] on div at bounding box center [543, 274] width 1086 height 549
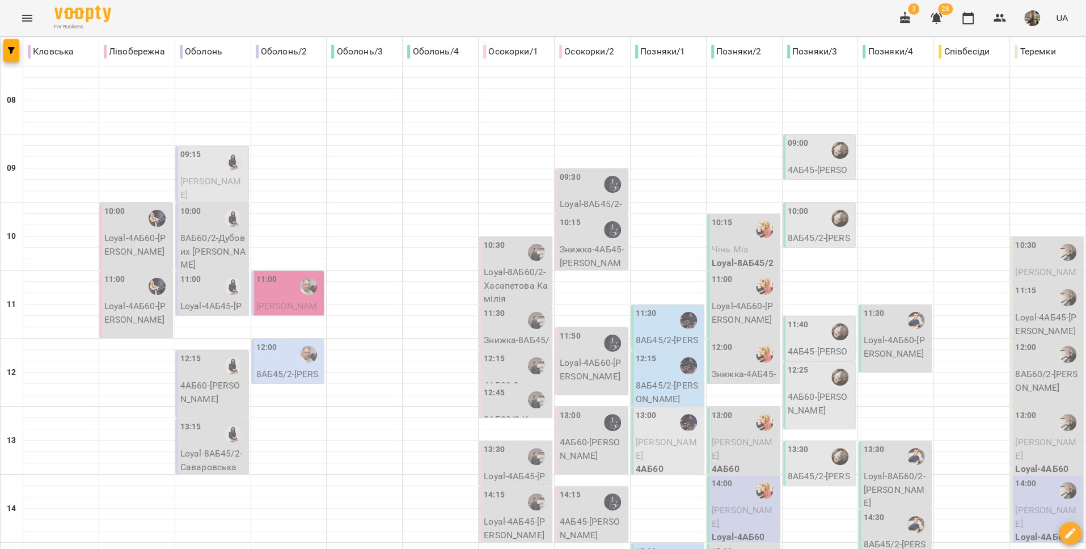
scroll to position [477, 0]
click at [28, 16] on icon "Menu" at bounding box center [27, 18] width 14 height 14
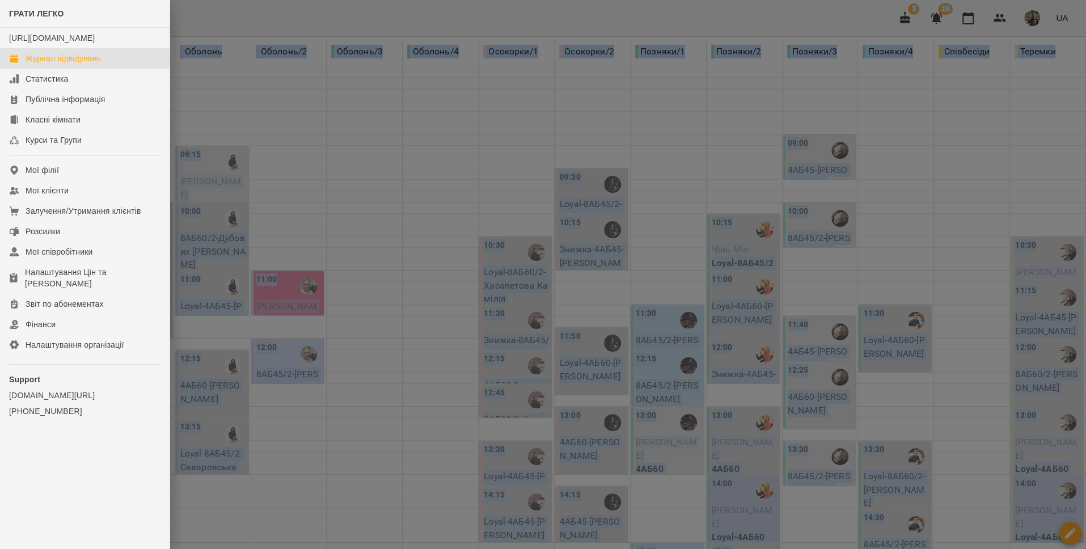
click at [28, 16] on div "ГРАТИ ЛЕГКО https://www.voopty.com.ua/studio/6538dfd24aab0c88084fb15a Журнал ві…" at bounding box center [543, 274] width 1086 height 549
click at [62, 146] on div "Курси та Групи" at bounding box center [54, 139] width 56 height 11
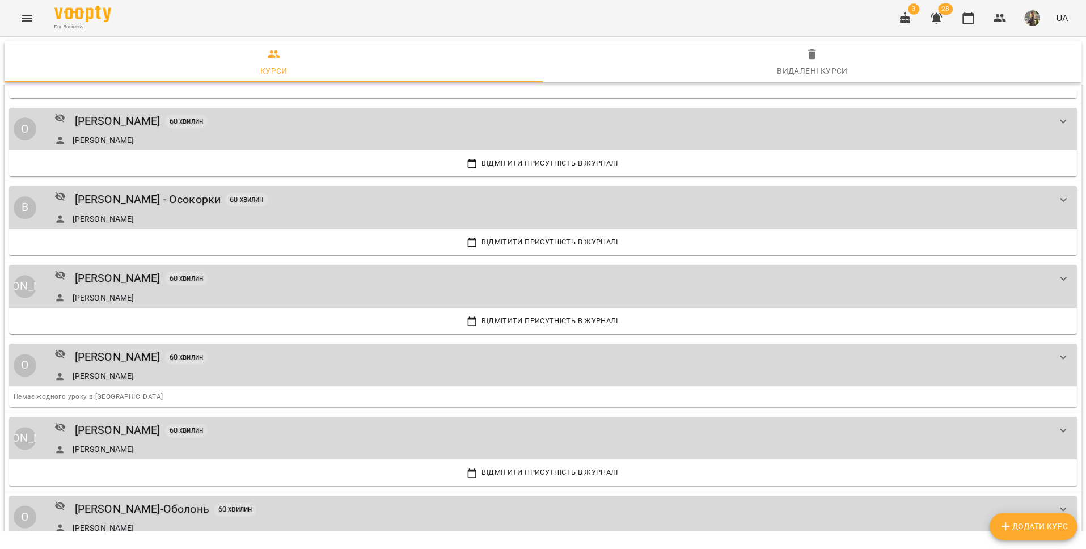
scroll to position [1008, 0]
click at [160, 123] on div "[PERSON_NAME]" at bounding box center [118, 122] width 86 height 18
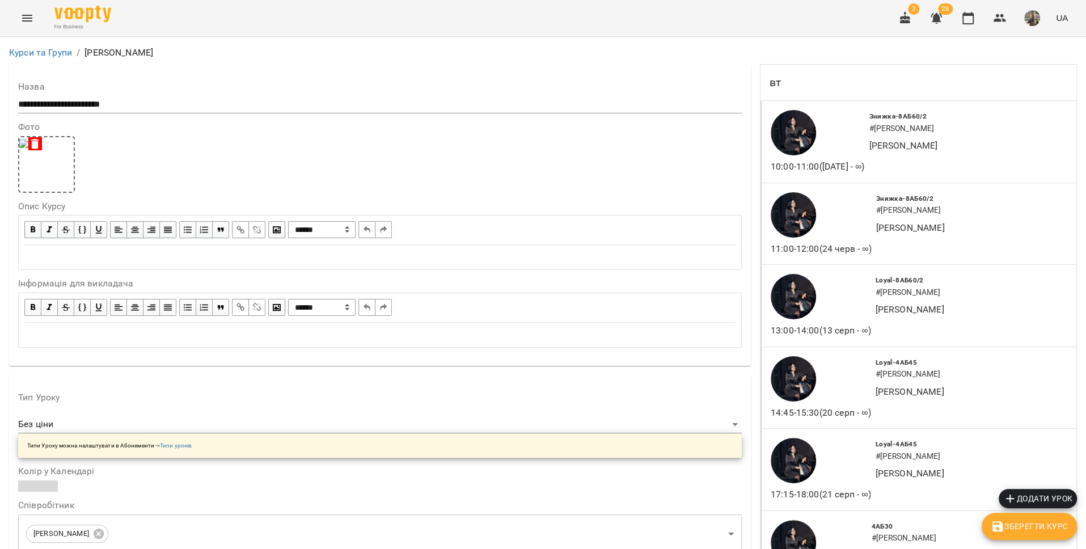
scroll to position [379, 0]
